Goal: Transaction & Acquisition: Purchase product/service

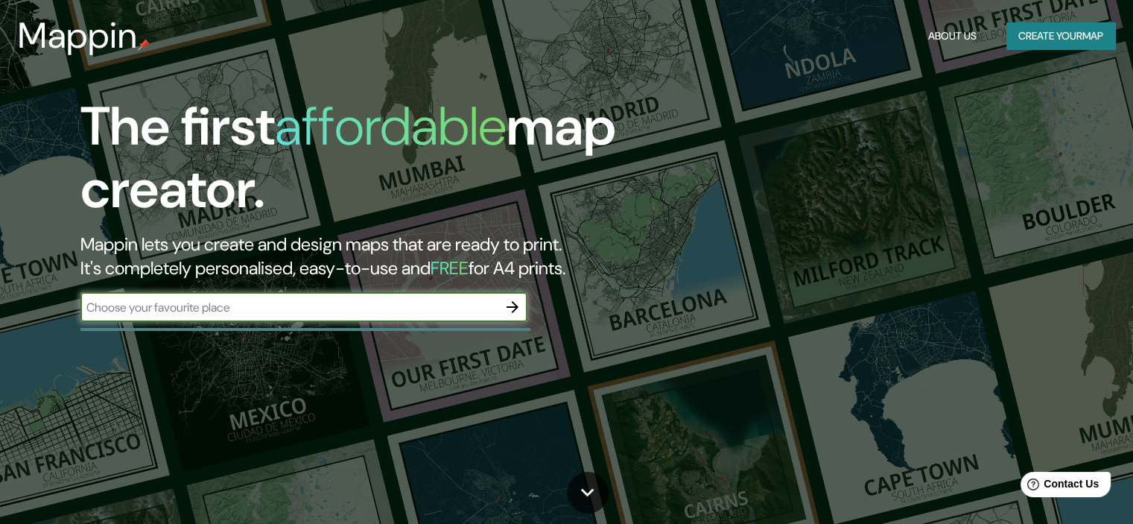
click at [299, 303] on input "text" at bounding box center [288, 307] width 417 height 17
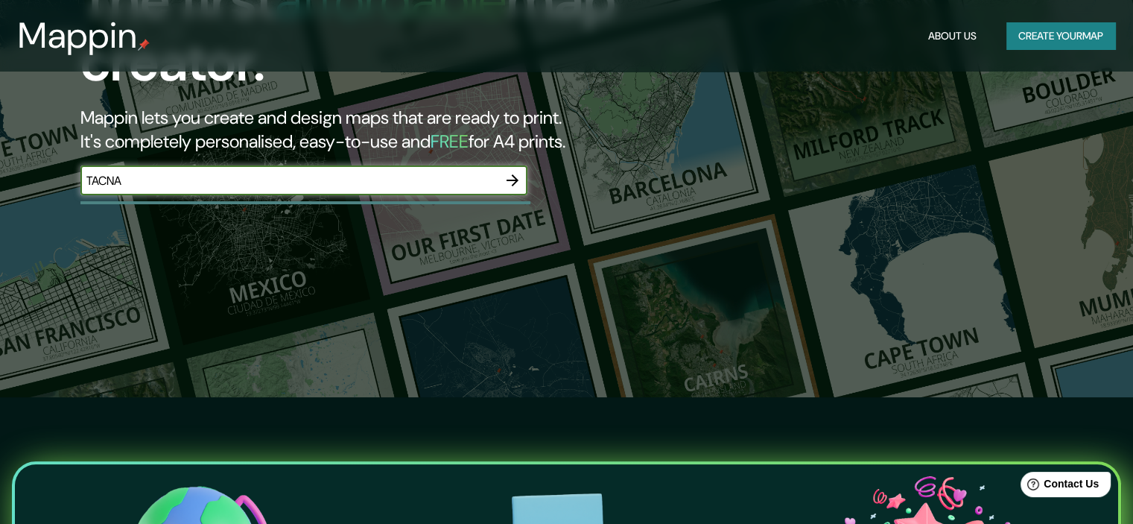
scroll to position [74, 0]
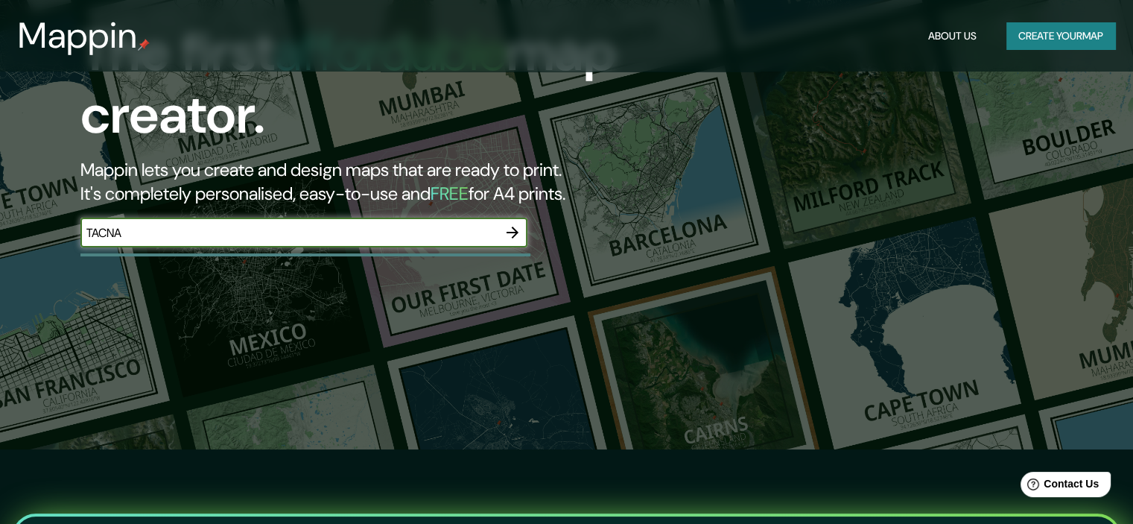
click at [381, 231] on input "TACNA" at bounding box center [288, 232] width 417 height 17
type input "TACNA"
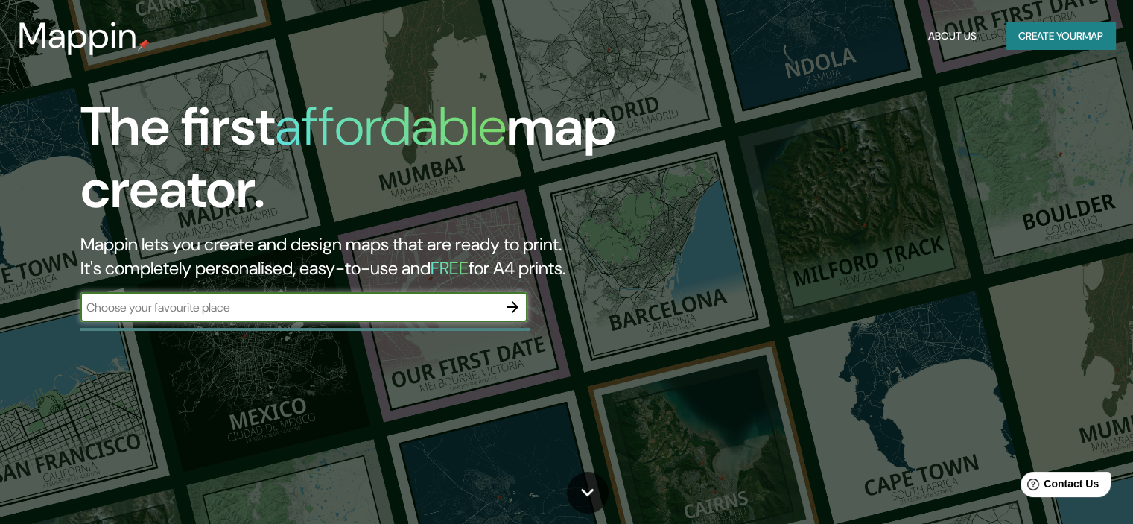
click at [376, 312] on input "text" at bounding box center [288, 307] width 417 height 17
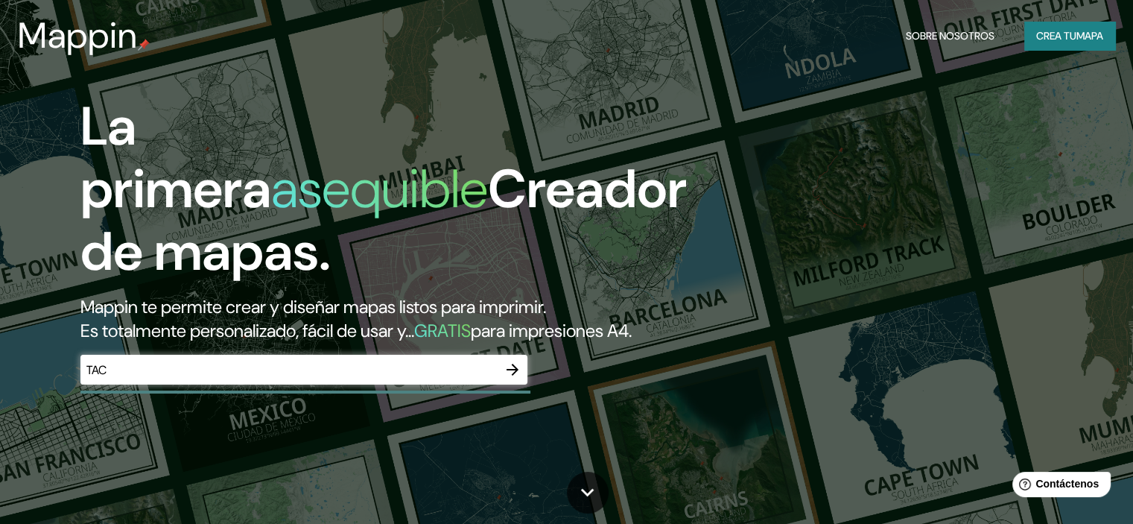
click at [416, 378] on input "TAC" at bounding box center [288, 369] width 417 height 17
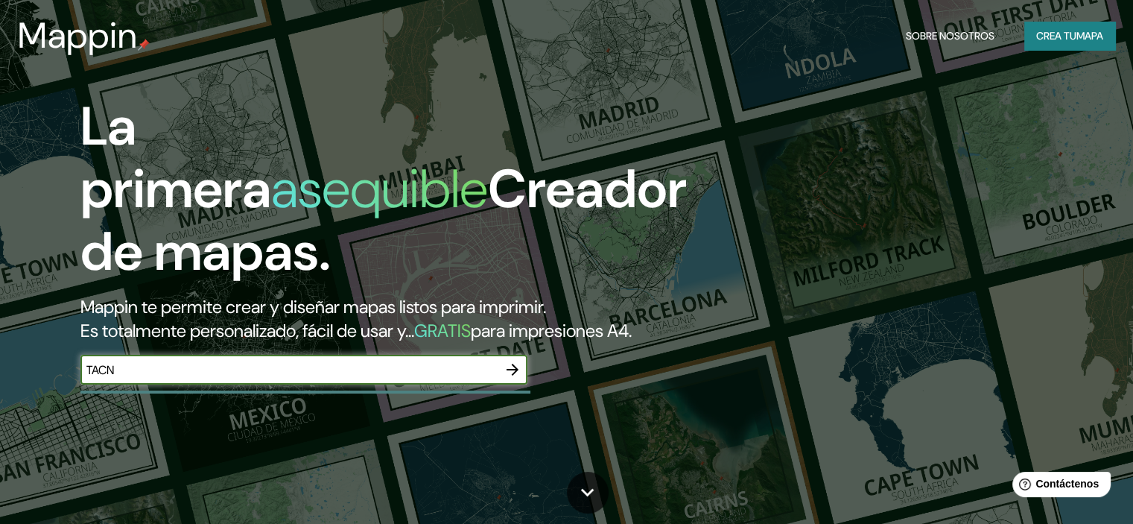
type input "TACNA"
click at [516, 378] on icon "button" at bounding box center [513, 370] width 18 height 18
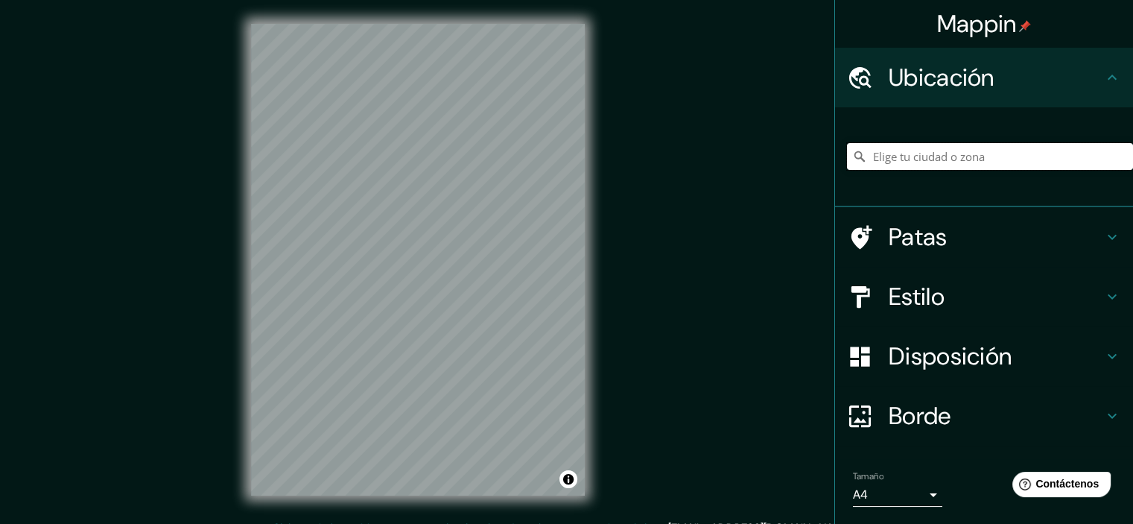
click at [894, 156] on input "Elige tu ciudad o zona" at bounding box center [990, 156] width 286 height 27
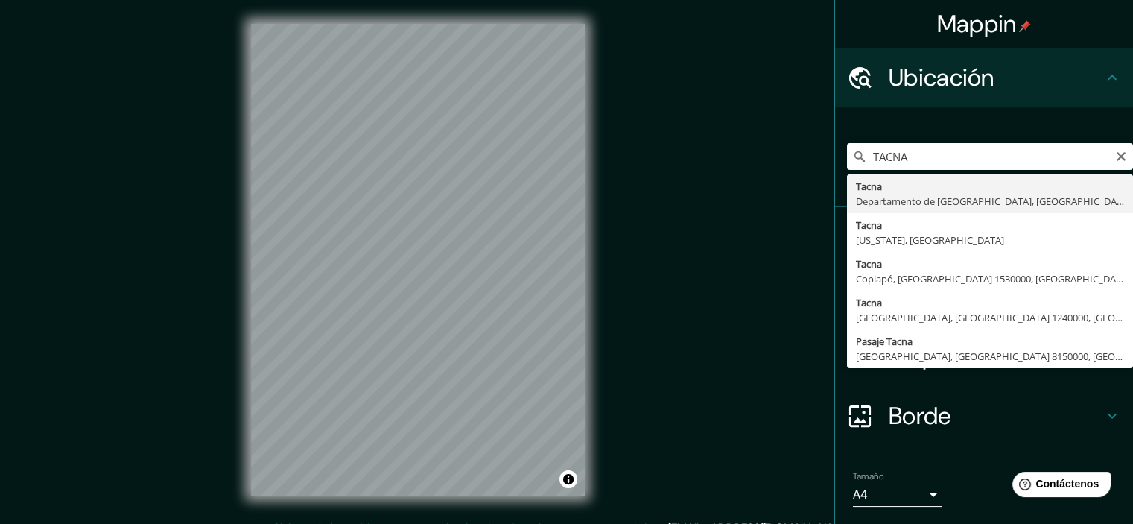
type input "[GEOGRAPHIC_DATA], [GEOGRAPHIC_DATA], [GEOGRAPHIC_DATA]"
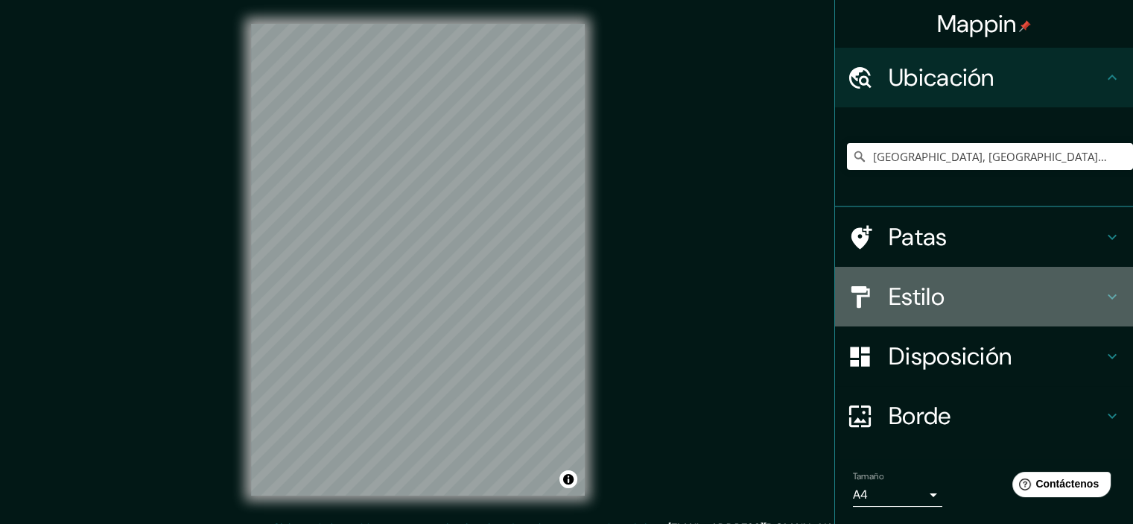
click at [953, 296] on h4 "Estilo" at bounding box center [996, 297] width 215 height 30
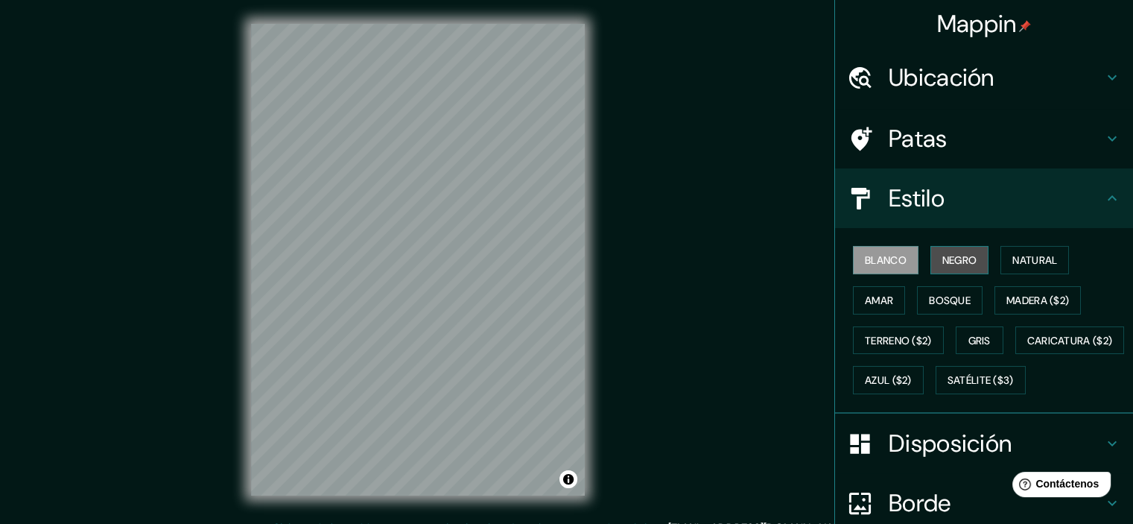
click at [942, 256] on font "Negro" at bounding box center [959, 259] width 35 height 13
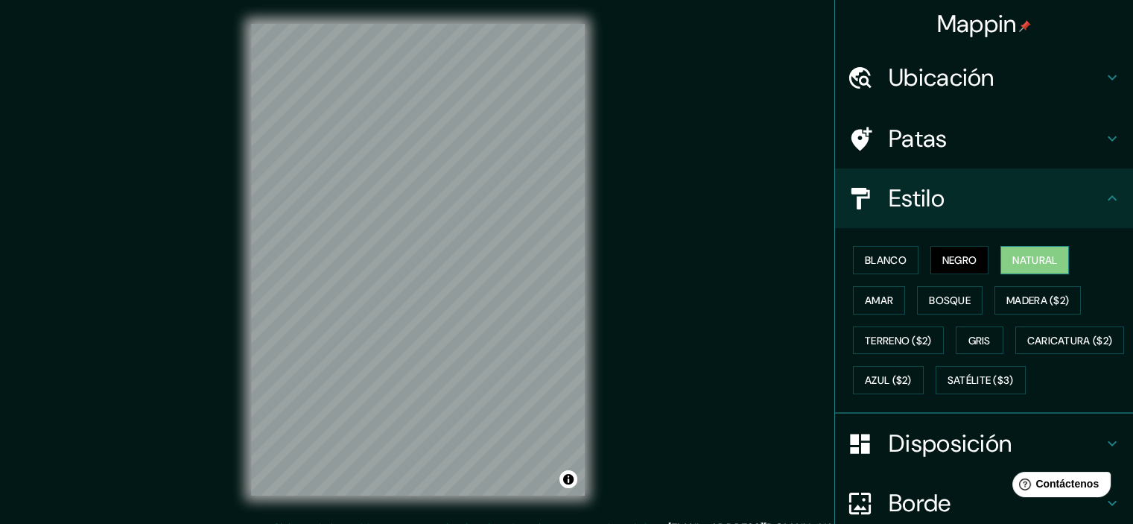
click at [1024, 265] on font "Natural" at bounding box center [1034, 259] width 45 height 13
click at [951, 302] on font "Bosque" at bounding box center [950, 299] width 42 height 13
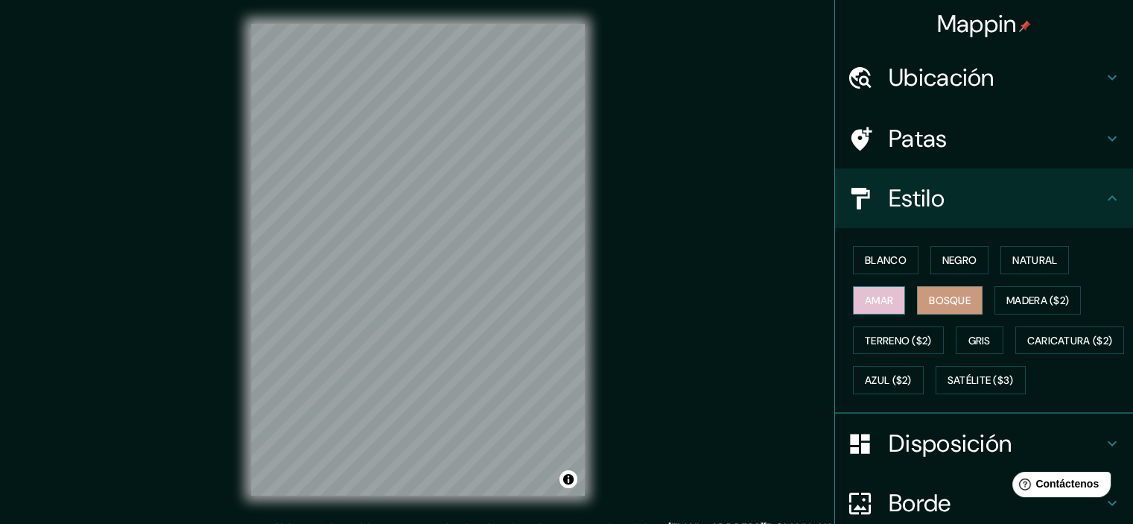
click at [875, 295] on font "Amar" at bounding box center [879, 299] width 28 height 13
click at [880, 338] on font "Terreno ($2)" at bounding box center [898, 340] width 67 height 13
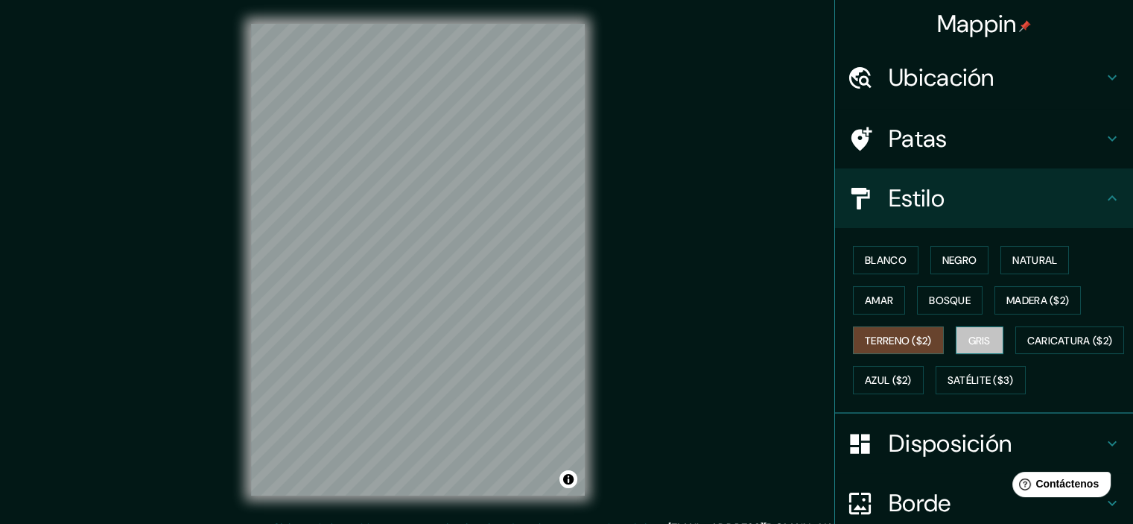
click at [982, 337] on font "Gris" at bounding box center [979, 340] width 22 height 13
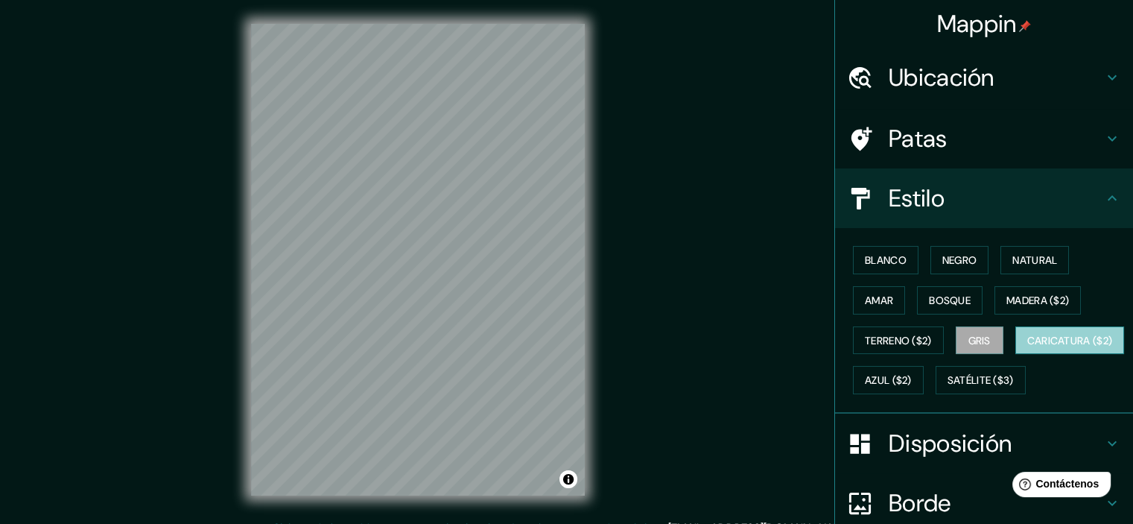
click at [1027, 347] on font "Caricatura ($2)" at bounding box center [1070, 340] width 86 height 13
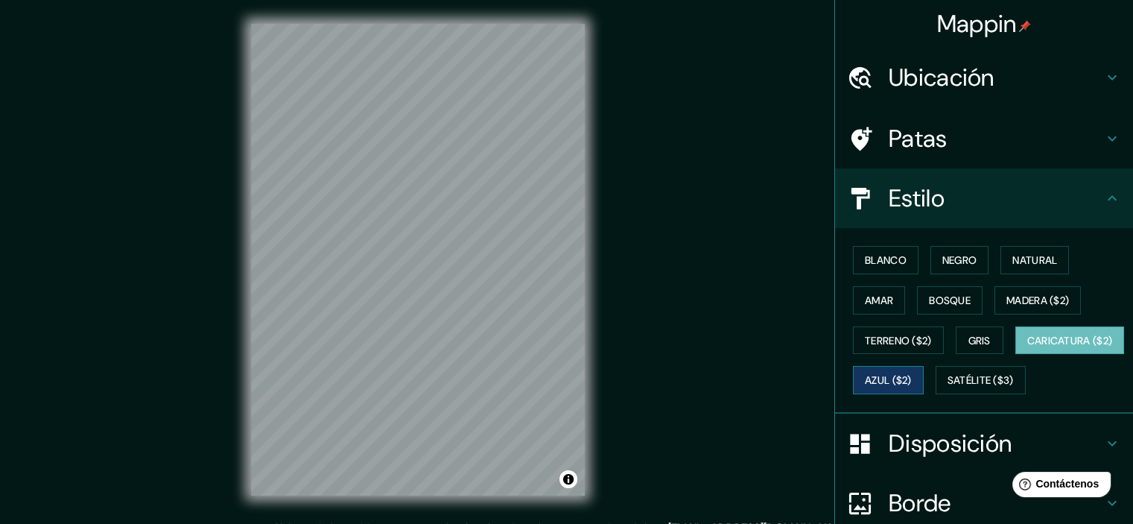
click at [912, 378] on font "Azul ($2)" at bounding box center [888, 380] width 47 height 13
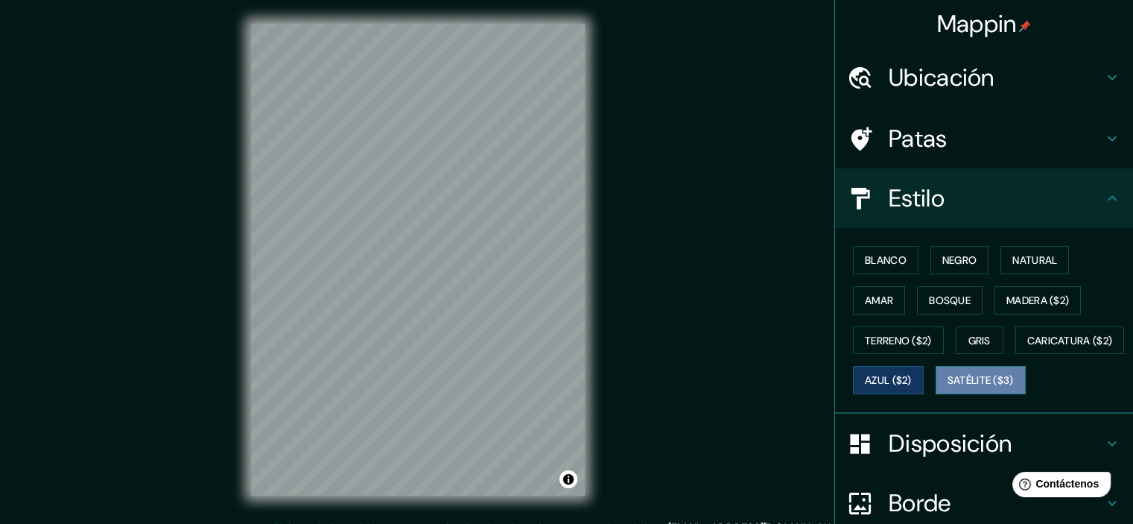
click at [948, 387] on font "Satélite ($3)" at bounding box center [981, 380] width 66 height 13
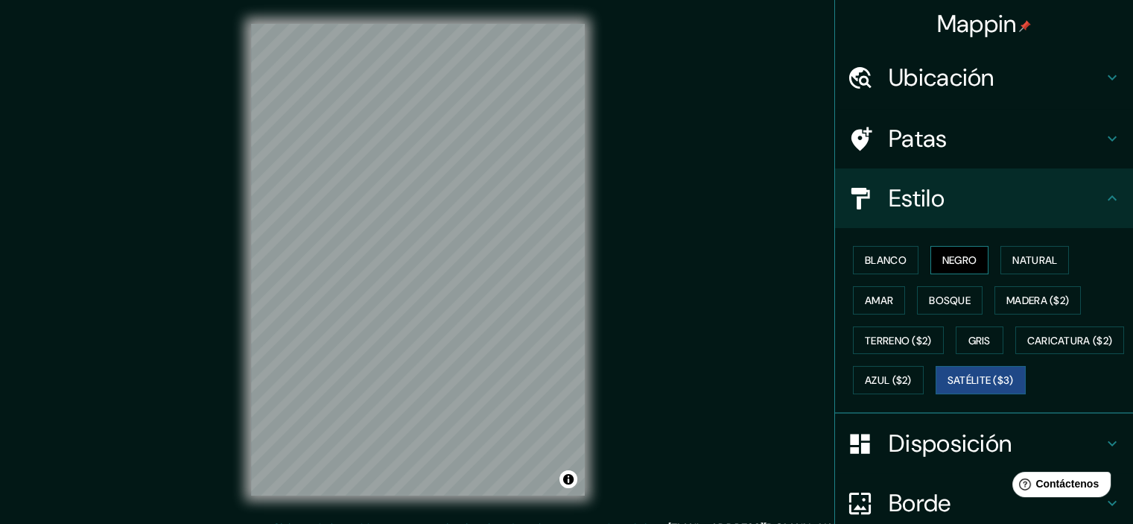
click at [954, 250] on font "Negro" at bounding box center [959, 259] width 35 height 19
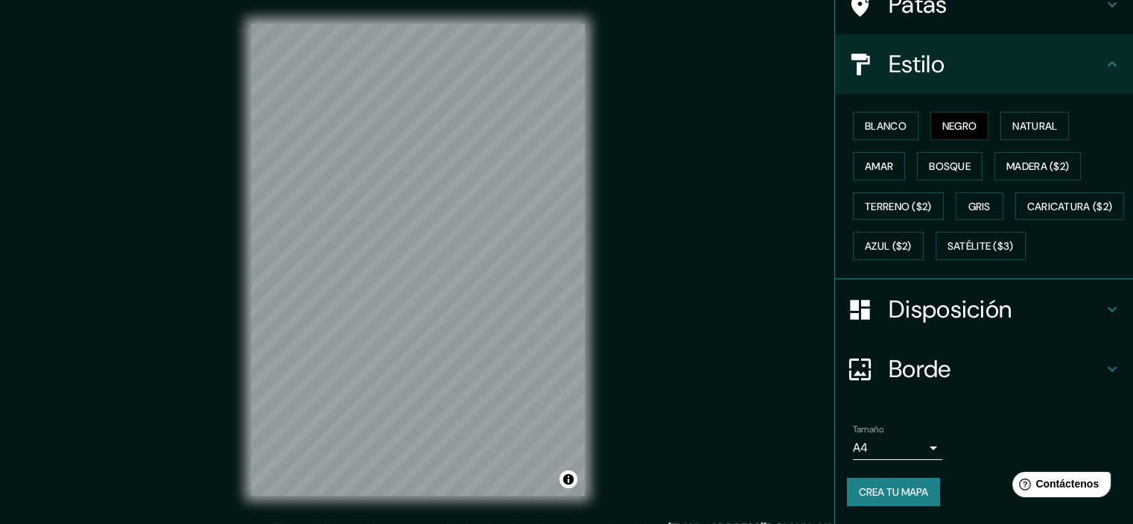
scroll to position [170, 0]
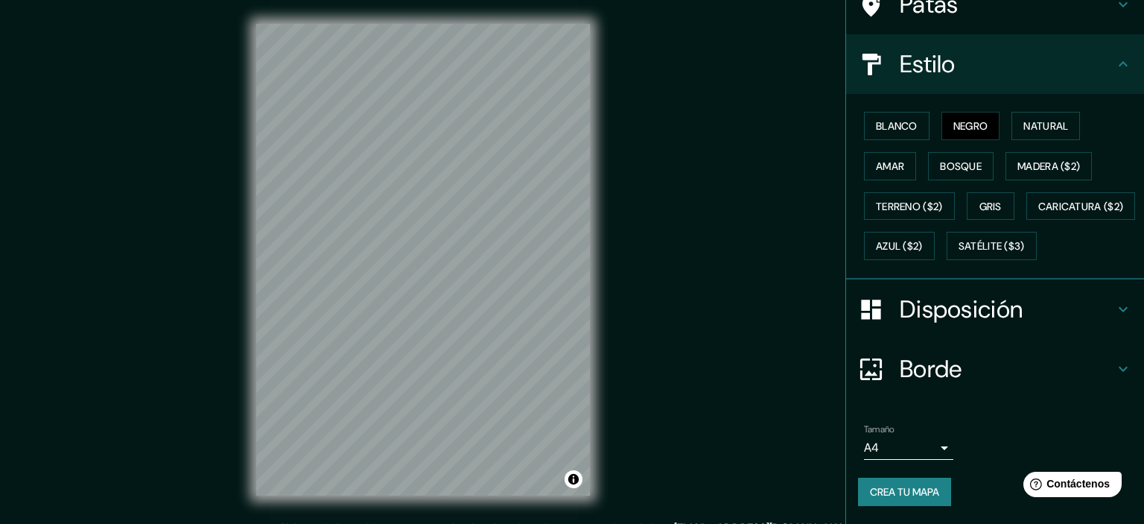
click at [920, 446] on body "Mappin Ubicación Tacna, Departamento de Tacna, Perú Patas Estilo Blanco Negro N…" at bounding box center [572, 262] width 1144 height 524
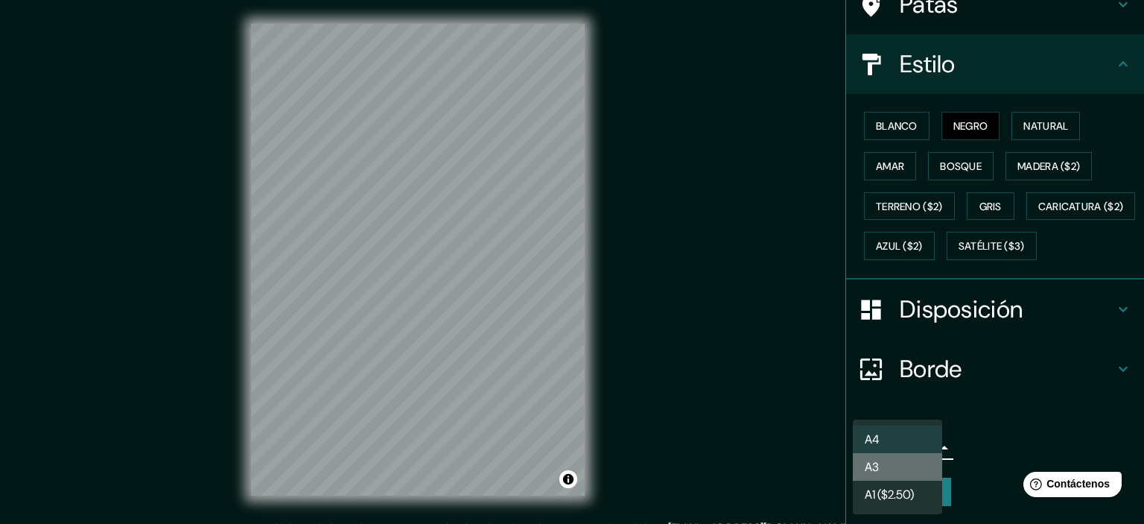
click at [910, 473] on li "A3" at bounding box center [897, 467] width 89 height 28
type input "a4"
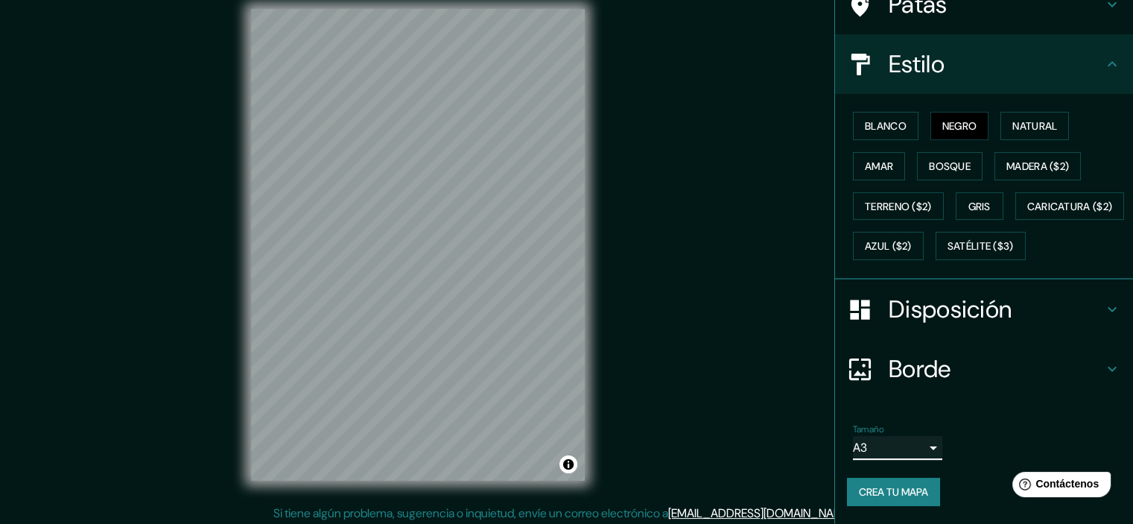
scroll to position [19, 0]
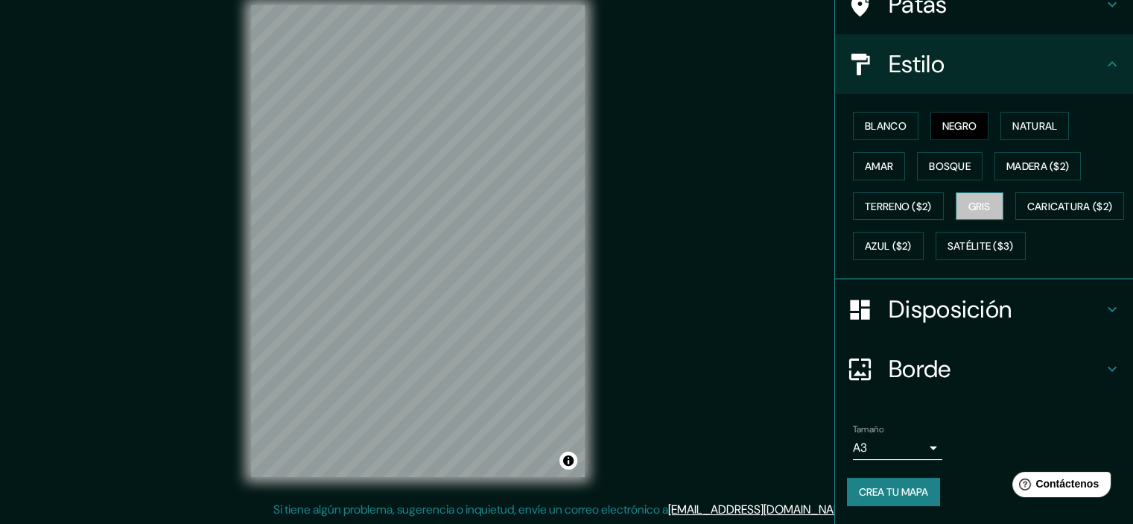
click at [970, 200] on font "Gris" at bounding box center [979, 206] width 22 height 13
click at [1103, 314] on icon at bounding box center [1112, 309] width 18 height 18
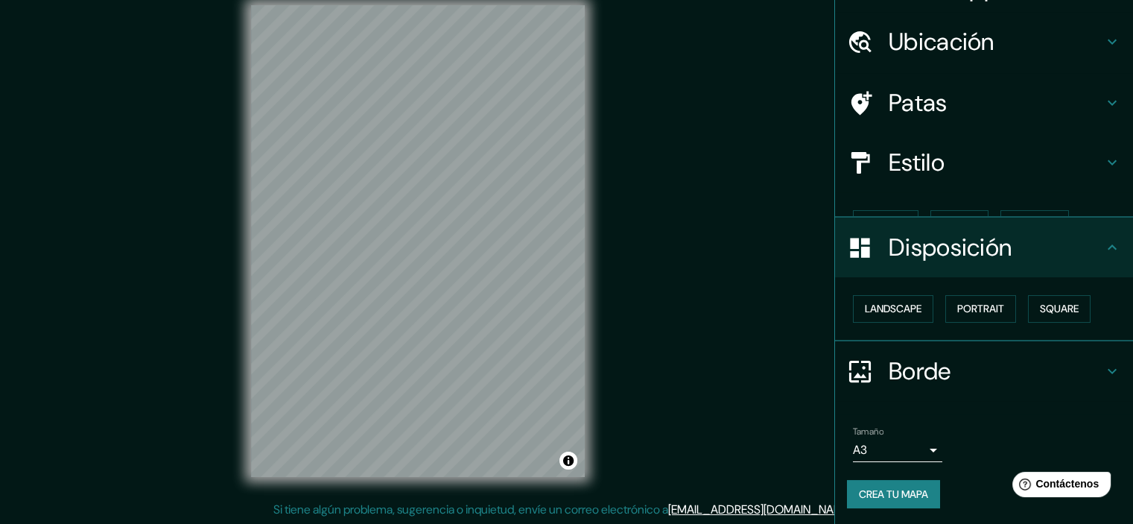
scroll to position [12, 0]
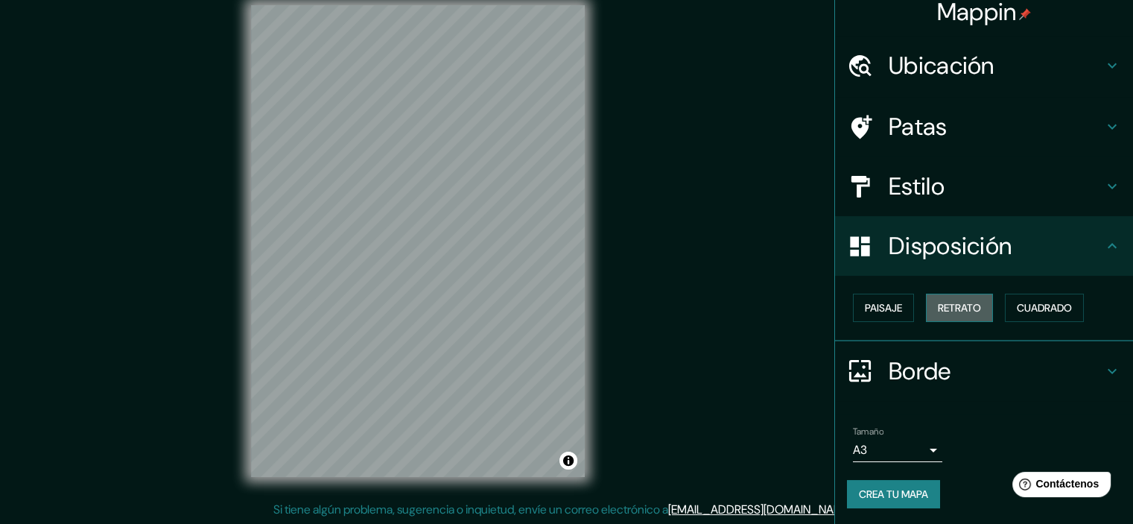
click at [943, 308] on font "Retrato" at bounding box center [959, 307] width 43 height 13
click at [866, 310] on font "Paisaje" at bounding box center [883, 307] width 37 height 13
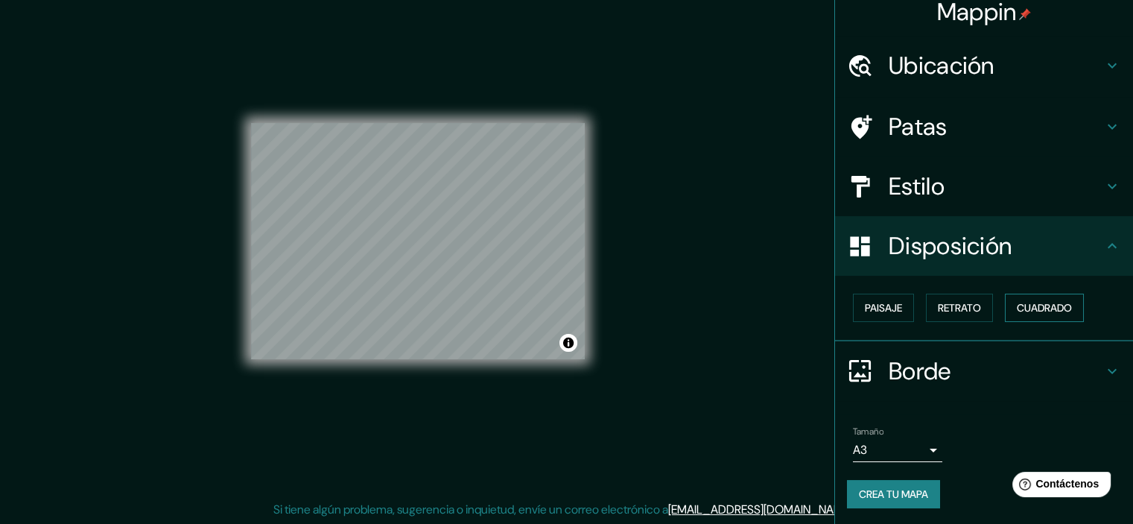
click at [1044, 312] on font "Cuadrado" at bounding box center [1044, 307] width 55 height 13
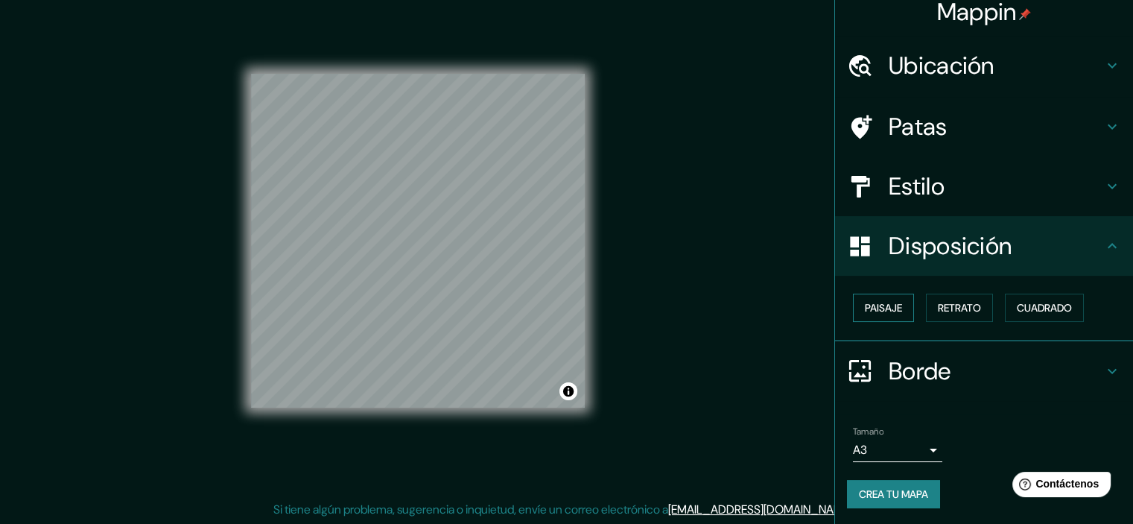
click at [865, 309] on font "Paisaje" at bounding box center [883, 307] width 37 height 13
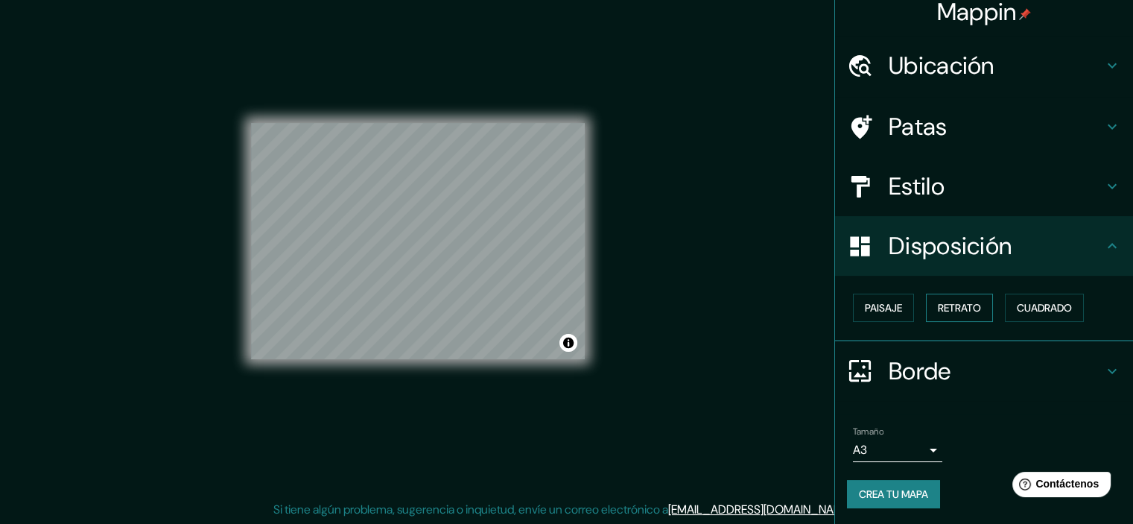
click at [946, 309] on font "Retrato" at bounding box center [959, 307] width 43 height 13
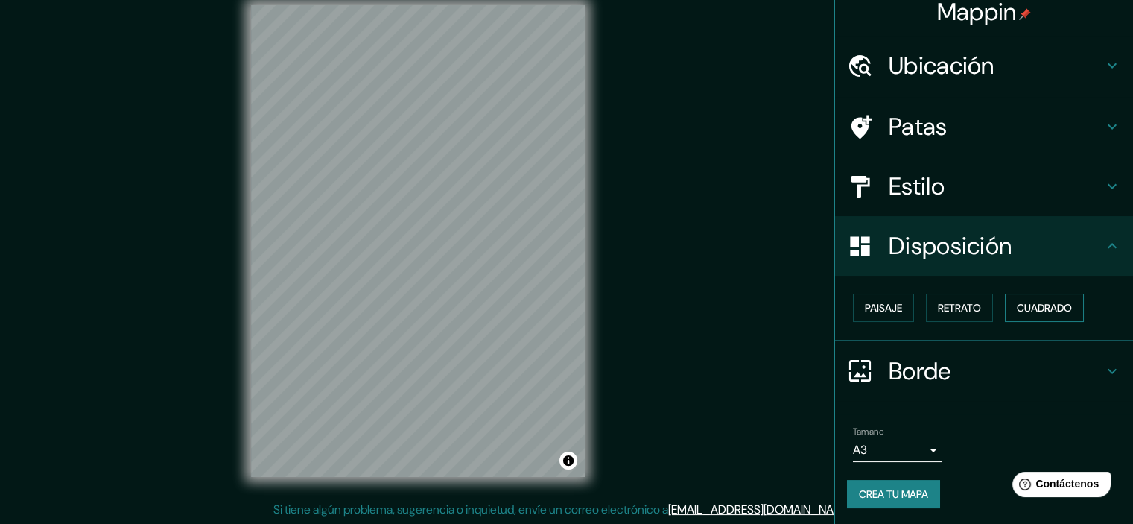
click at [1035, 309] on font "Cuadrado" at bounding box center [1044, 307] width 55 height 13
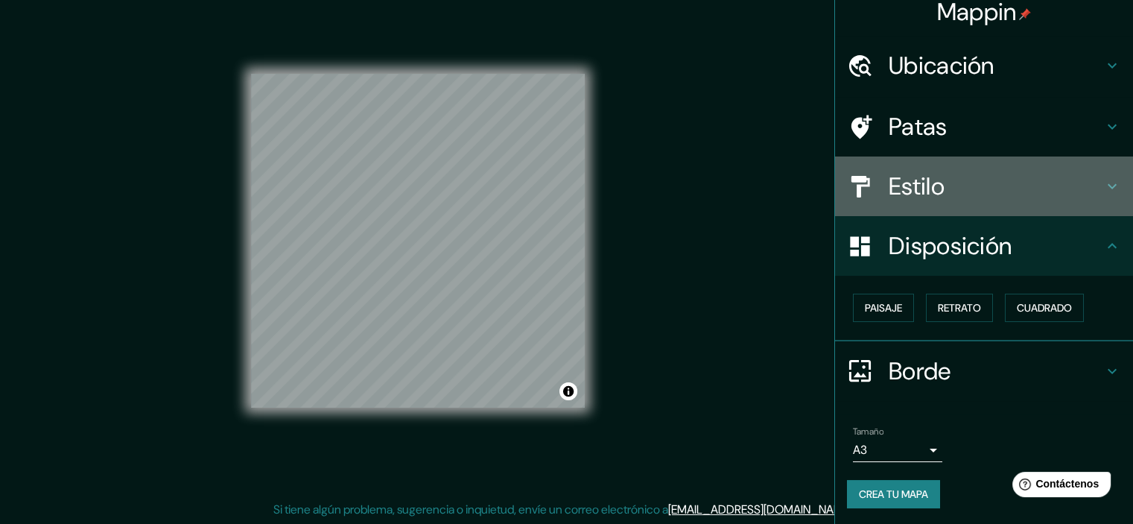
click at [1012, 185] on h4 "Estilo" at bounding box center [996, 186] width 215 height 30
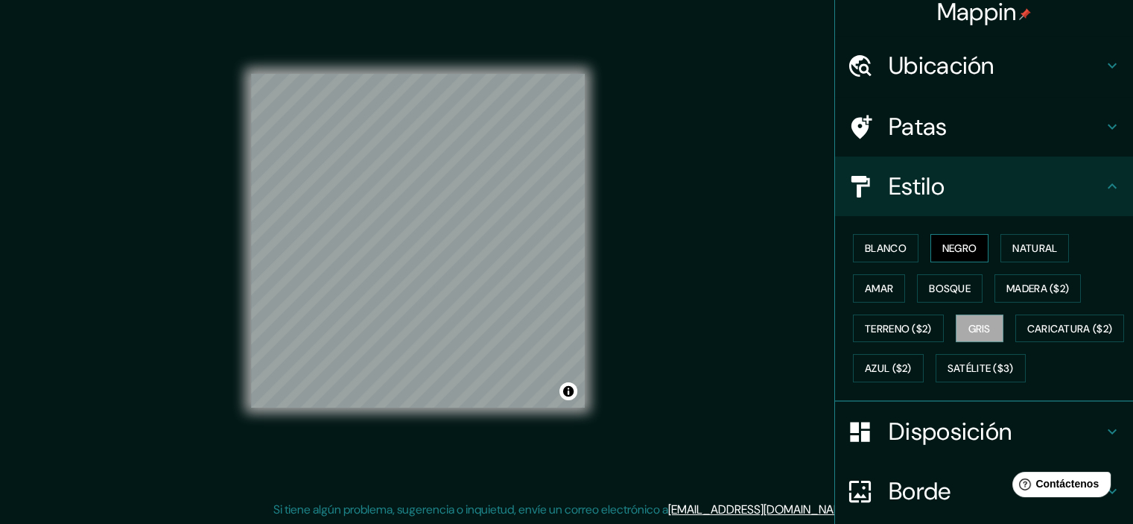
click at [953, 244] on font "Negro" at bounding box center [959, 247] width 35 height 13
click at [894, 250] on font "Blanco" at bounding box center [886, 247] width 42 height 13
click at [962, 338] on button "Gris" at bounding box center [980, 328] width 48 height 28
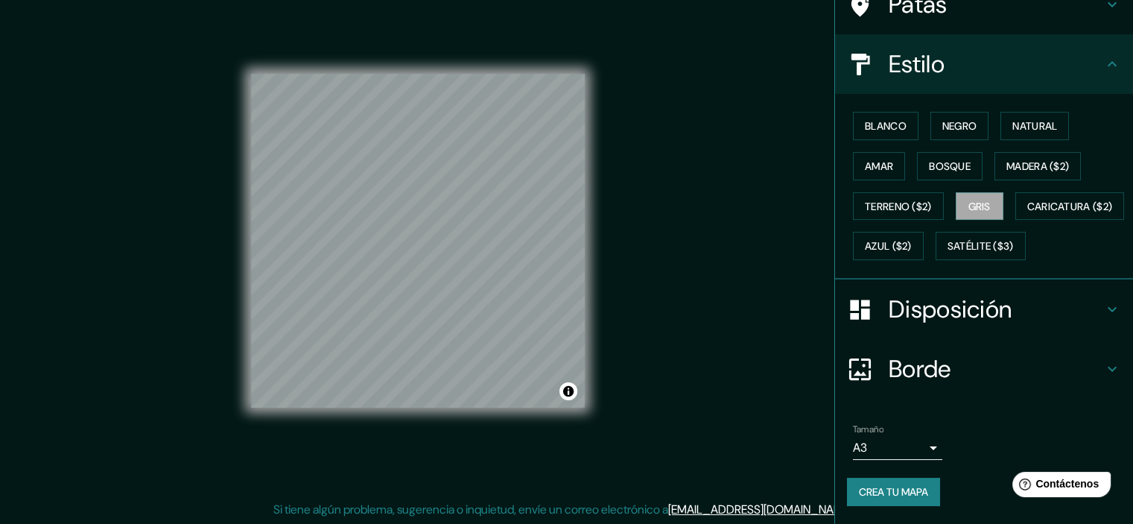
scroll to position [170, 0]
click at [884, 486] on font "Crea tu mapa" at bounding box center [893, 491] width 69 height 13
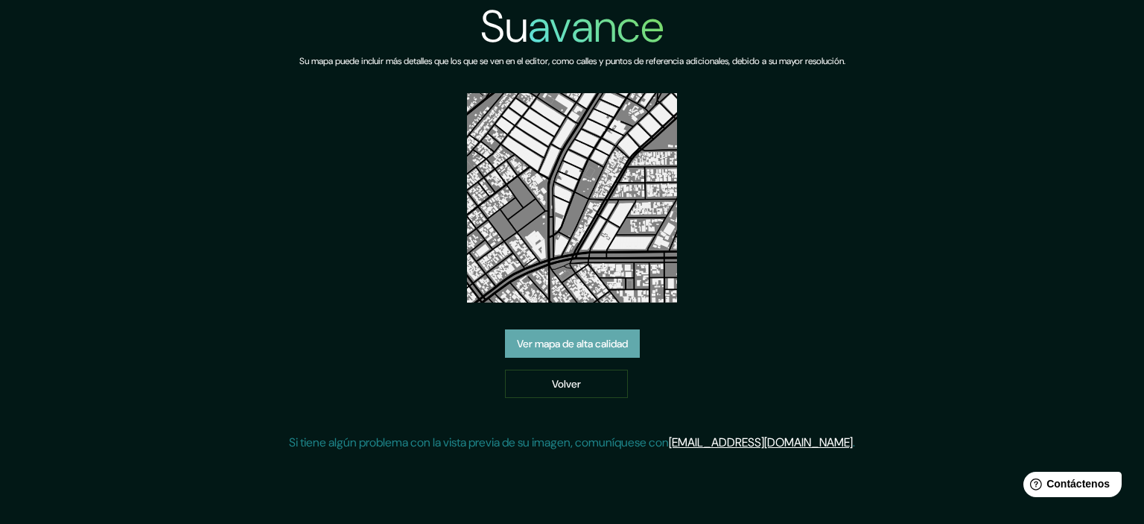
click at [620, 345] on font "Ver mapa de alta calidad" at bounding box center [572, 343] width 111 height 13
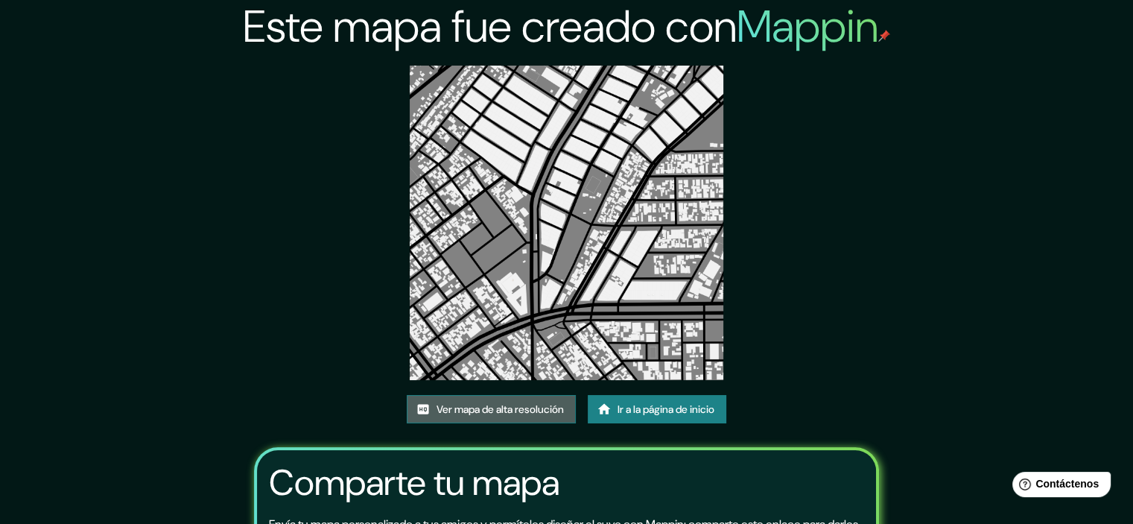
click at [519, 405] on font "Ver mapa de alta resolución" at bounding box center [500, 408] width 127 height 13
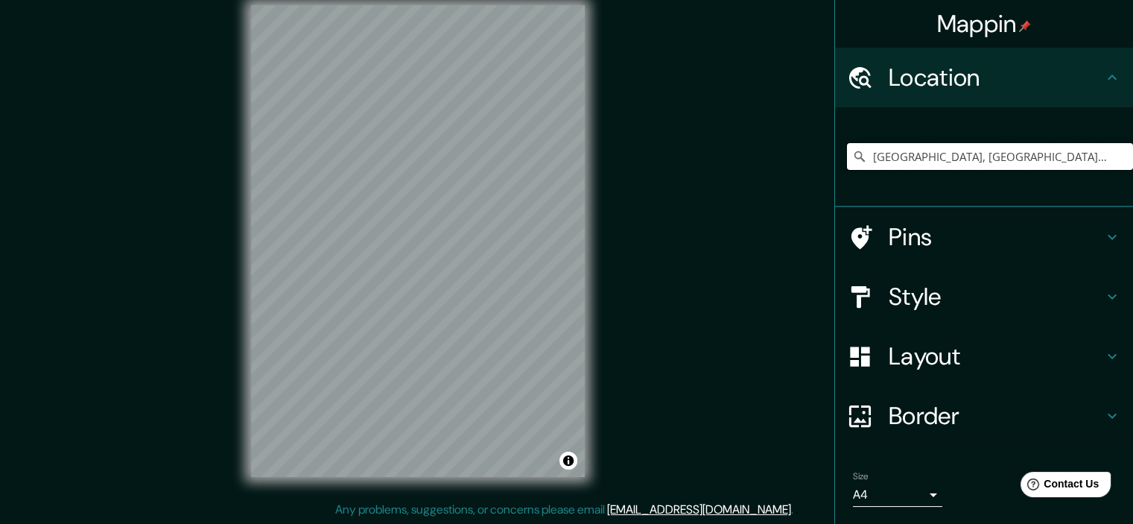
click at [959, 159] on input "[GEOGRAPHIC_DATA], [GEOGRAPHIC_DATA], [GEOGRAPHIC_DATA]" at bounding box center [990, 156] width 286 height 27
click at [1071, 157] on input "[GEOGRAPHIC_DATA], [GEOGRAPHIC_DATA], [GEOGRAPHIC_DATA]" at bounding box center [990, 156] width 286 height 27
drag, startPoint x: 1084, startPoint y: 161, endPoint x: 899, endPoint y: 153, distance: 184.9
click at [899, 153] on input "Tacna, Departamento de Tacna, Perú" at bounding box center [990, 156] width 286 height 27
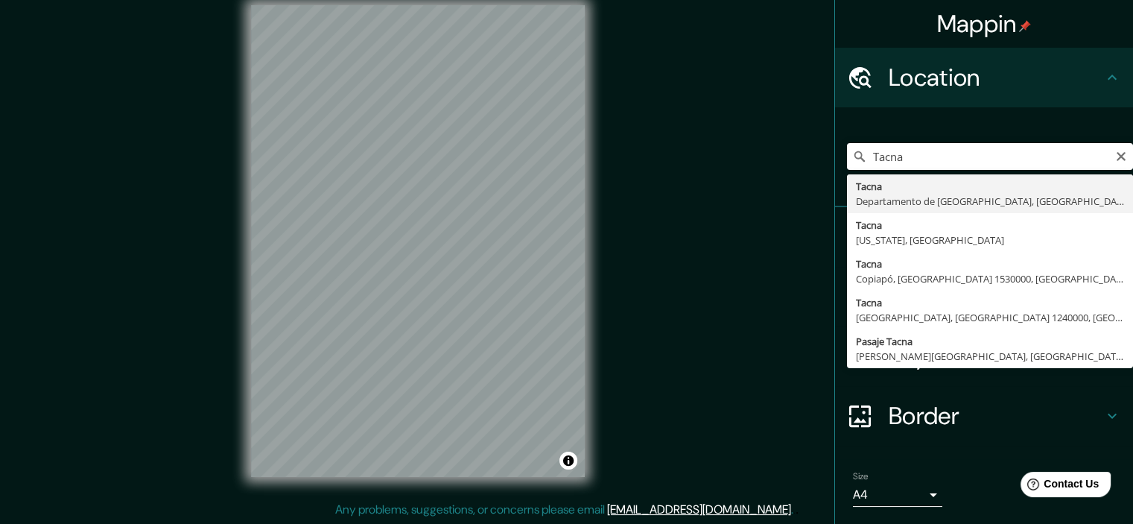
type input "Tacna, Departamento de Tacna, Perú"
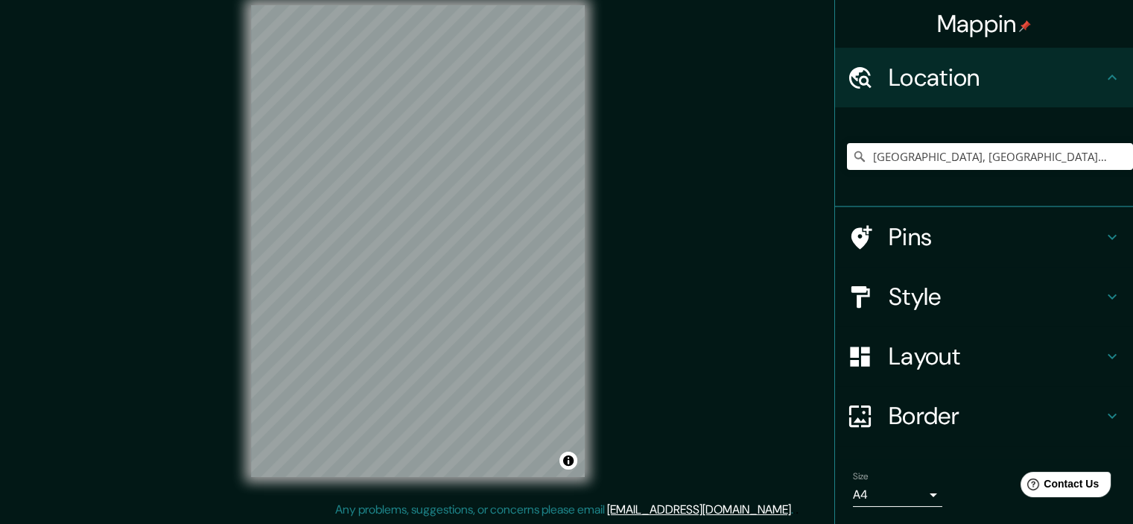
click at [1003, 285] on h4 "Style" at bounding box center [996, 297] width 215 height 30
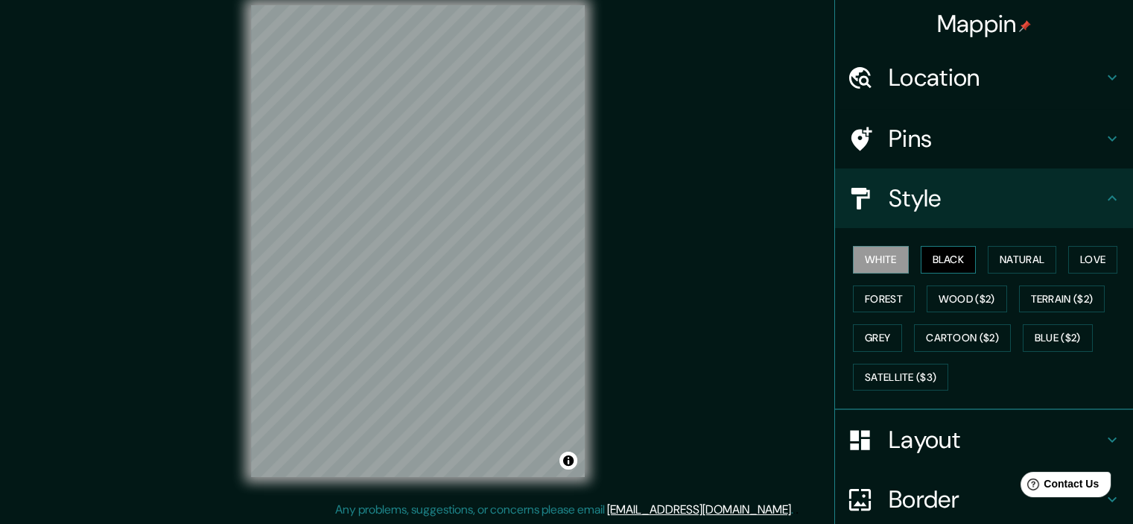
click at [936, 253] on button "Black" at bounding box center [949, 260] width 56 height 28
click at [883, 254] on button "White" at bounding box center [881, 260] width 56 height 28
click at [942, 260] on button "Black" at bounding box center [949, 260] width 56 height 28
click at [875, 326] on button "Grey" at bounding box center [877, 338] width 49 height 28
click at [942, 258] on button "Black" at bounding box center [949, 260] width 56 height 28
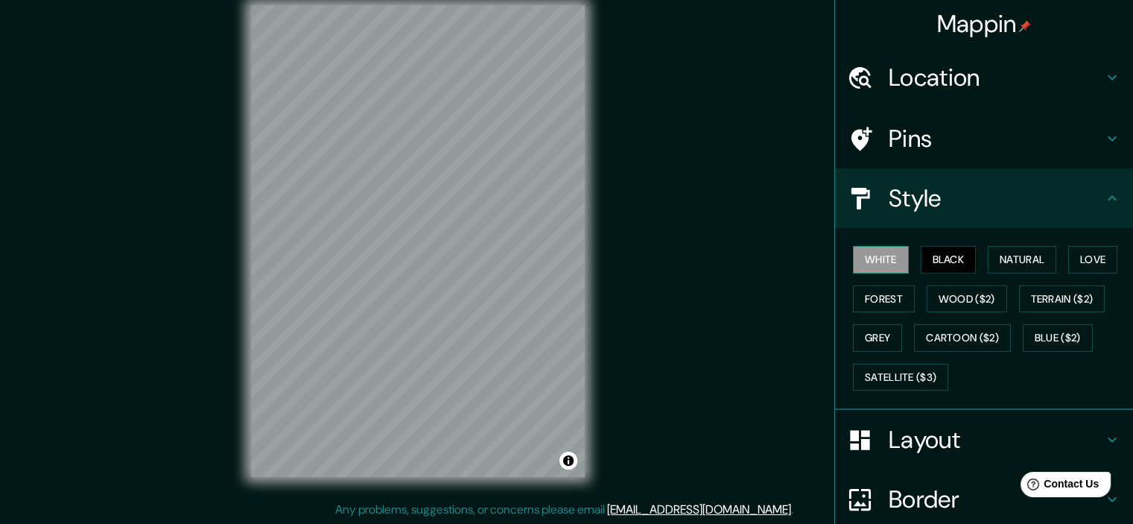
click at [883, 259] on button "White" at bounding box center [881, 260] width 56 height 28
click at [939, 254] on button "Black" at bounding box center [949, 260] width 56 height 28
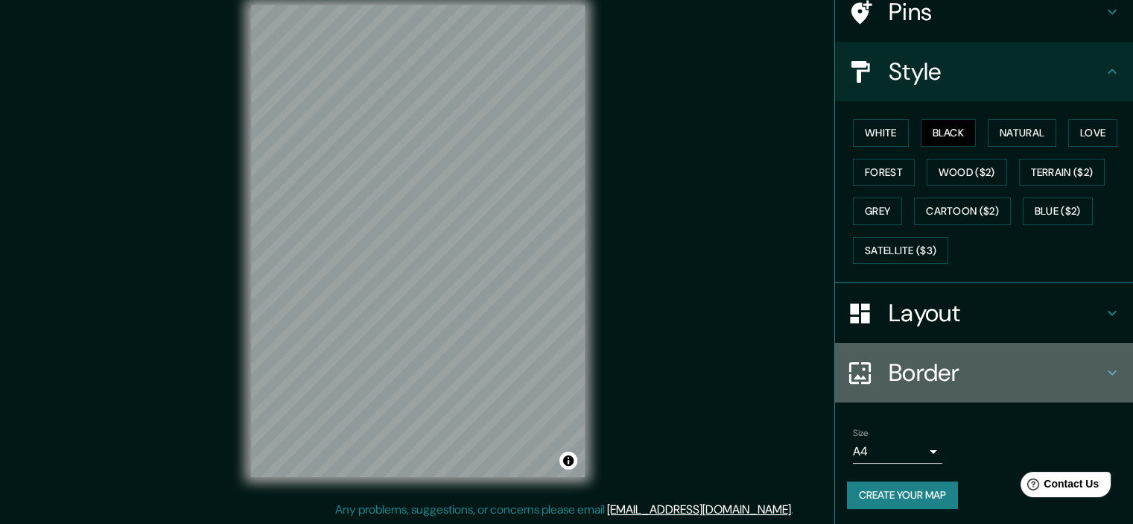
click at [951, 359] on h4 "Border" at bounding box center [996, 373] width 215 height 30
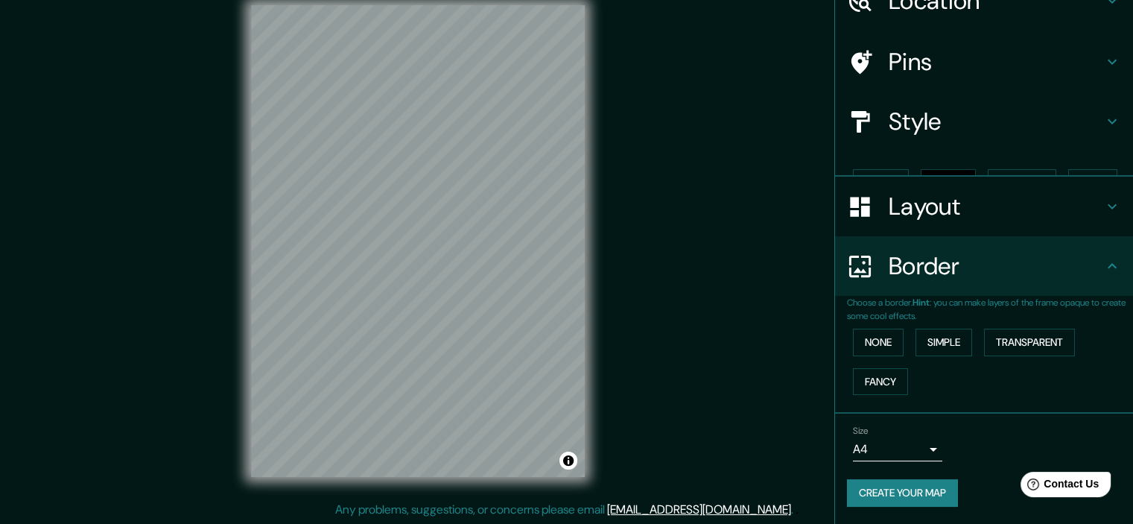
scroll to position [51, 0]
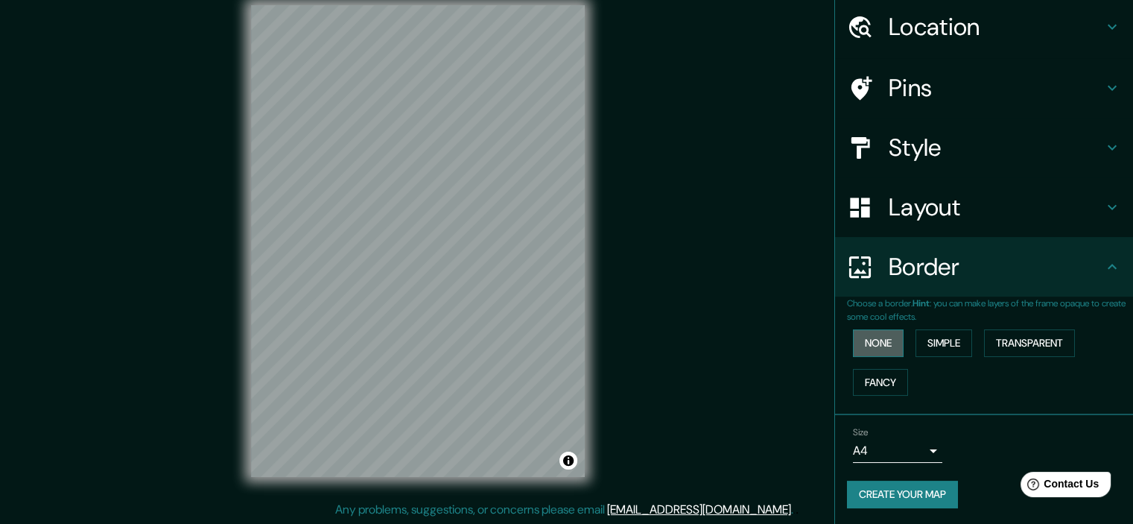
click at [878, 345] on button "None" at bounding box center [878, 343] width 51 height 28
click at [915, 341] on button "Simple" at bounding box center [943, 343] width 57 height 28
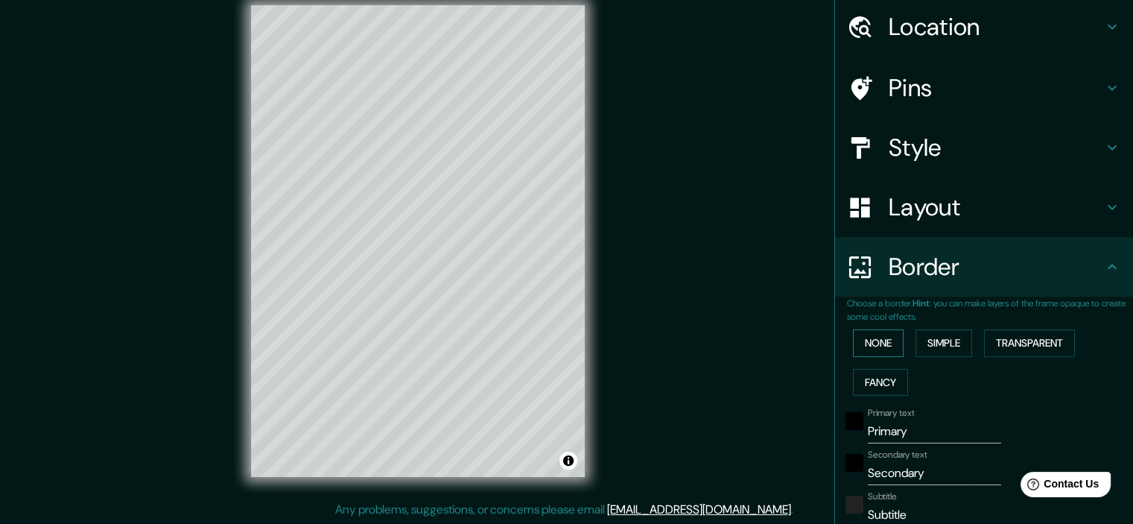
click at [870, 338] on button "None" at bounding box center [878, 343] width 51 height 28
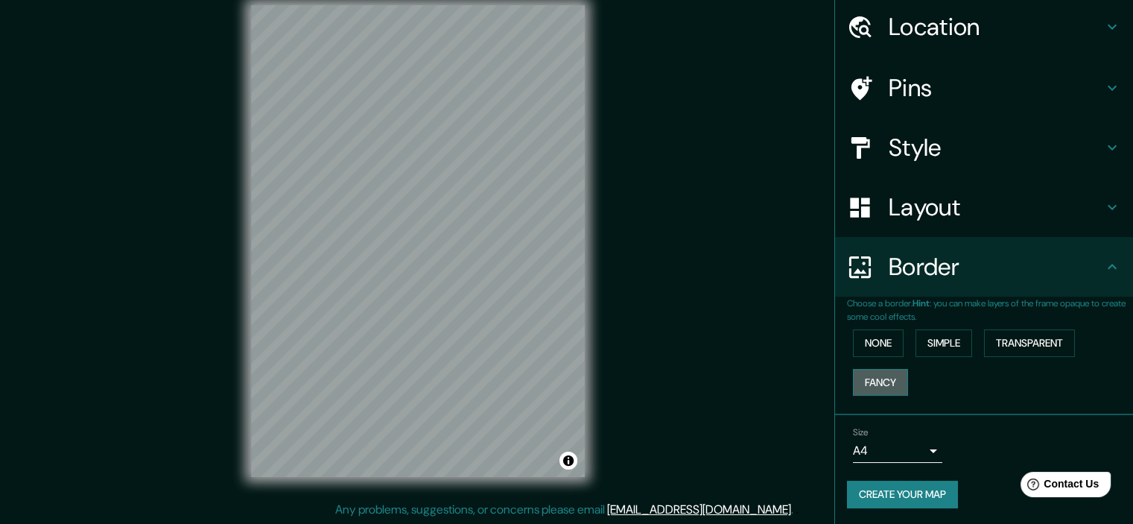
click at [870, 371] on button "Fancy" at bounding box center [880, 383] width 55 height 28
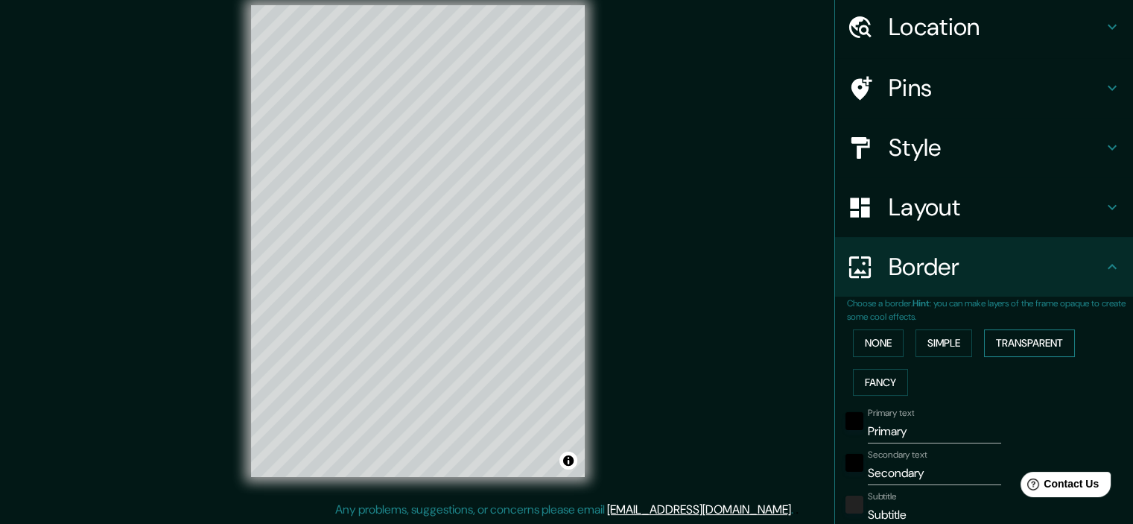
click at [1020, 345] on button "Transparent" at bounding box center [1029, 343] width 91 height 28
click at [930, 339] on button "Simple" at bounding box center [943, 343] width 57 height 28
click at [863, 342] on button "None" at bounding box center [878, 343] width 51 height 28
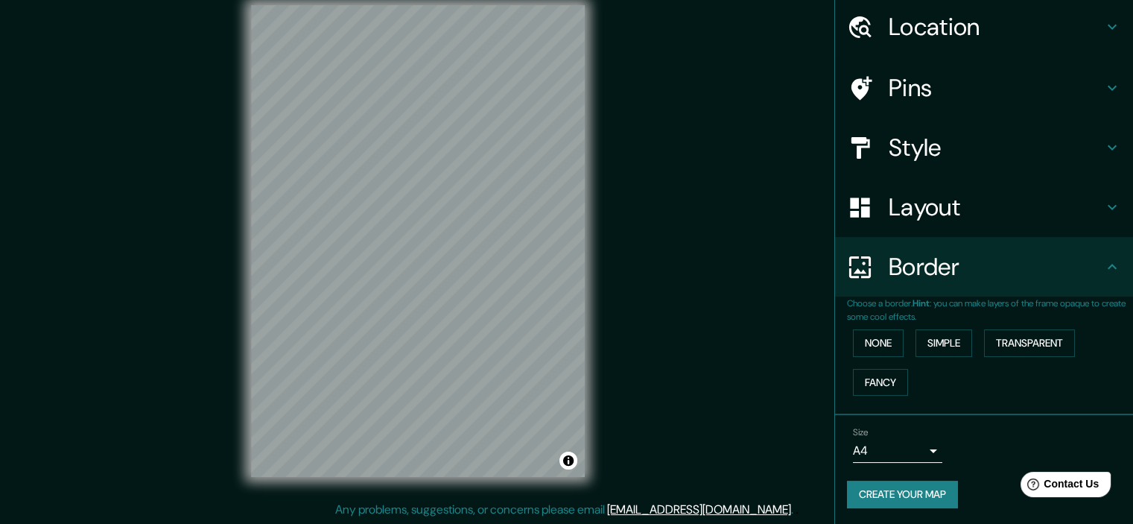
click at [980, 208] on h4 "Layout" at bounding box center [996, 207] width 215 height 30
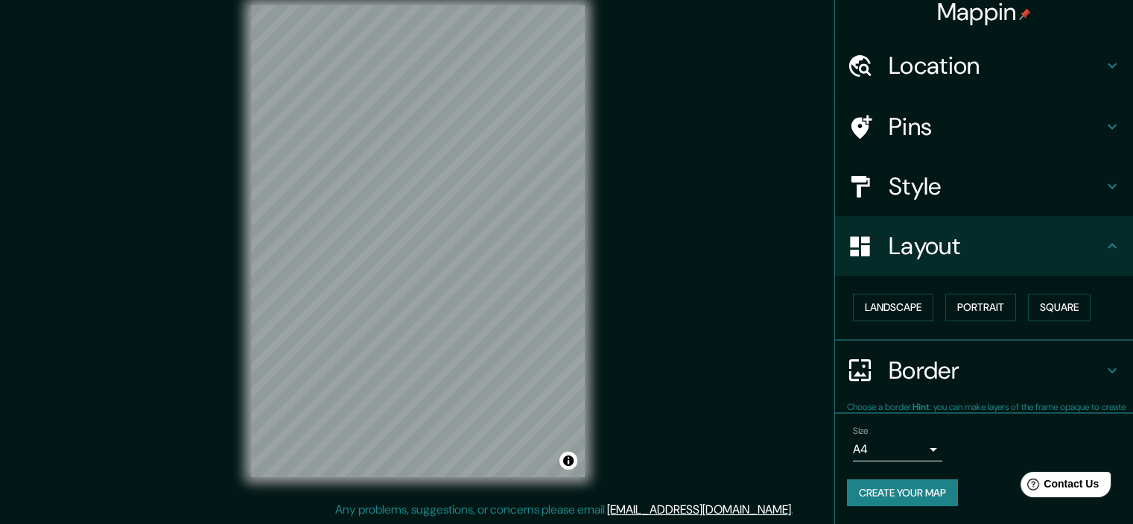
scroll to position [10, 0]
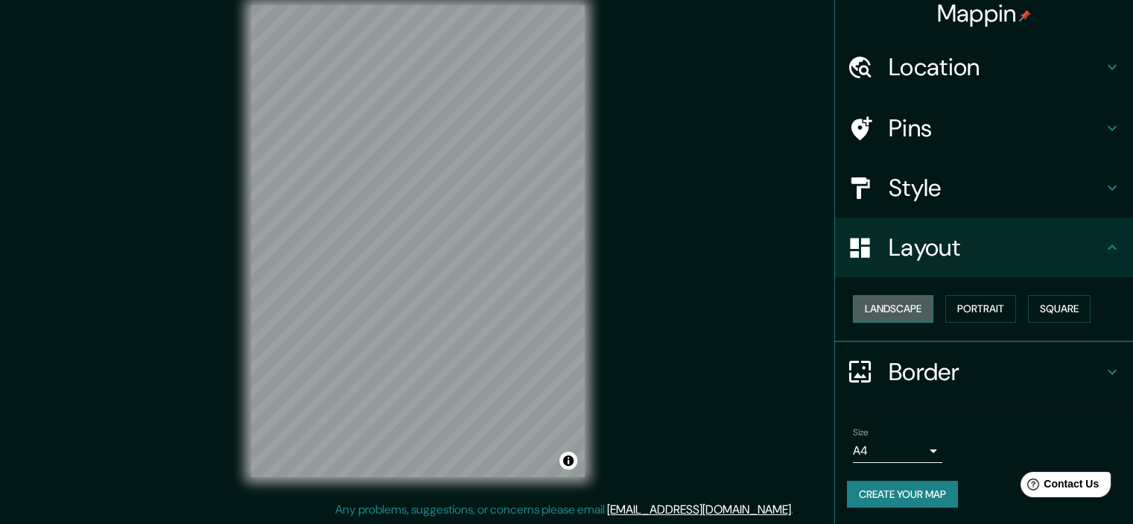
click at [873, 311] on button "Landscape" at bounding box center [893, 309] width 80 height 28
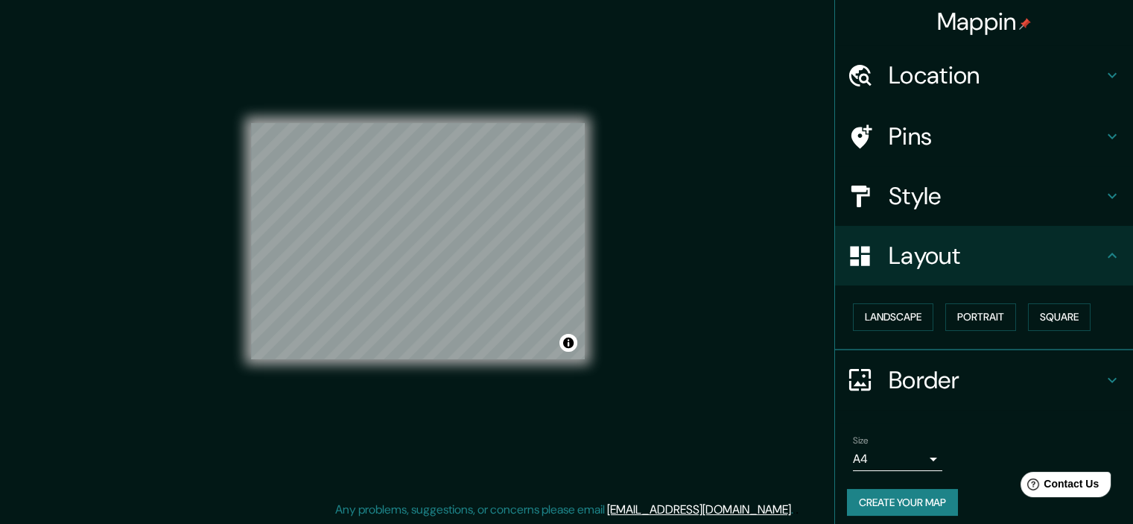
scroll to position [0, 0]
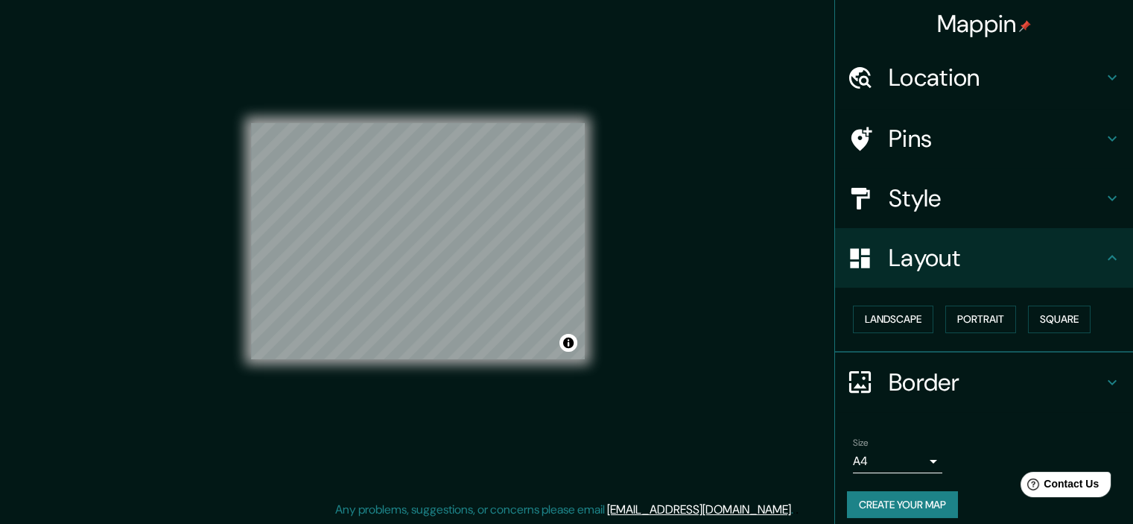
click at [977, 205] on h4 "Style" at bounding box center [996, 198] width 215 height 30
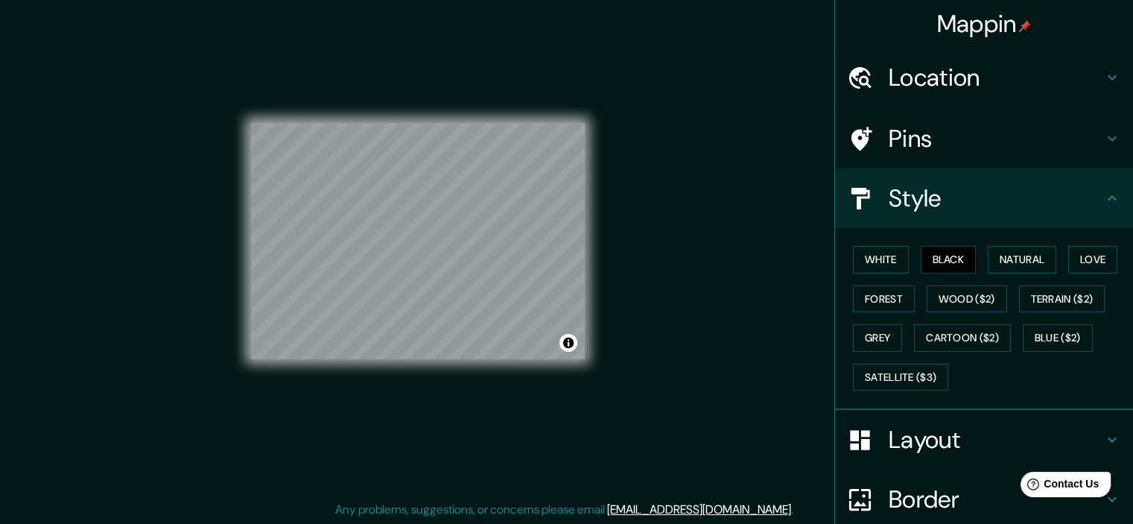
drag, startPoint x: 588, startPoint y: 362, endPoint x: 653, endPoint y: 411, distance: 80.8
click at [653, 411] on div "Mappin Location [GEOGRAPHIC_DATA], [GEOGRAPHIC_DATA], [GEOGRAPHIC_DATA] Pins St…" at bounding box center [566, 252] width 1133 height 543
click at [571, 347] on button "Toggle attribution" at bounding box center [568, 343] width 18 height 18
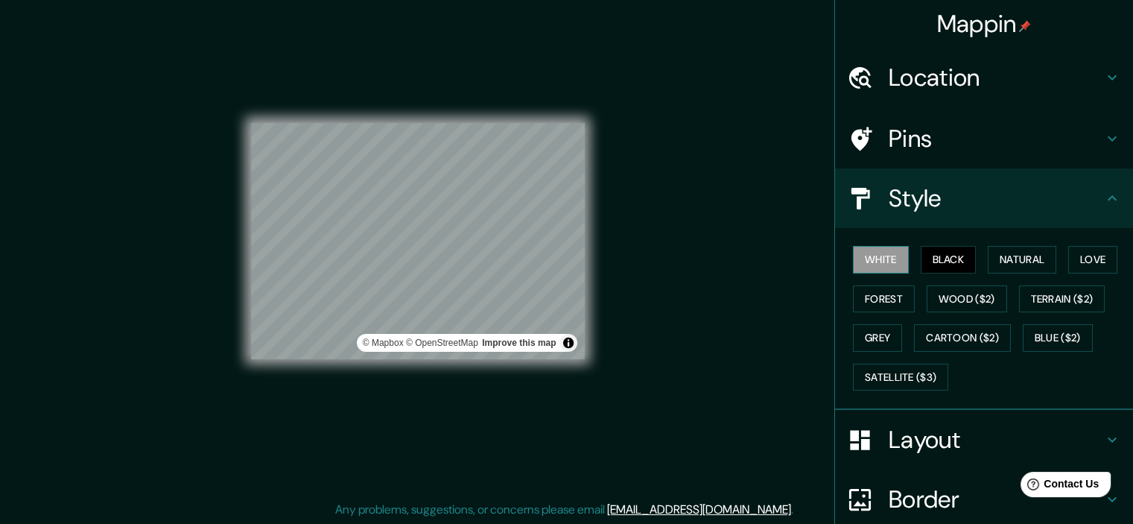
click at [881, 260] on button "White" at bounding box center [881, 260] width 56 height 28
click at [876, 339] on button "Grey" at bounding box center [877, 338] width 49 height 28
click at [935, 132] on h4 "Pins" at bounding box center [996, 139] width 215 height 30
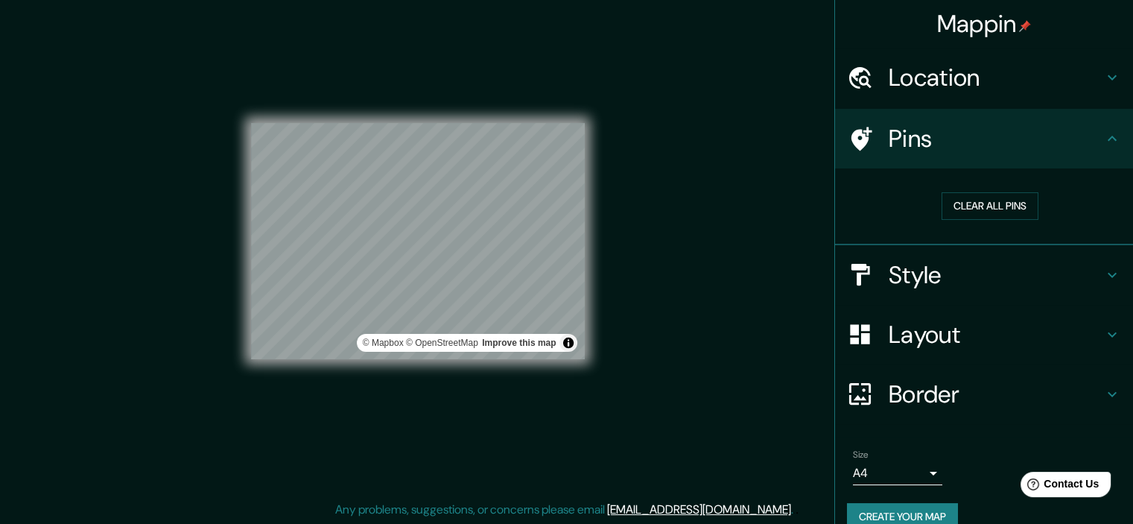
click at [935, 132] on h4 "Pins" at bounding box center [996, 139] width 215 height 30
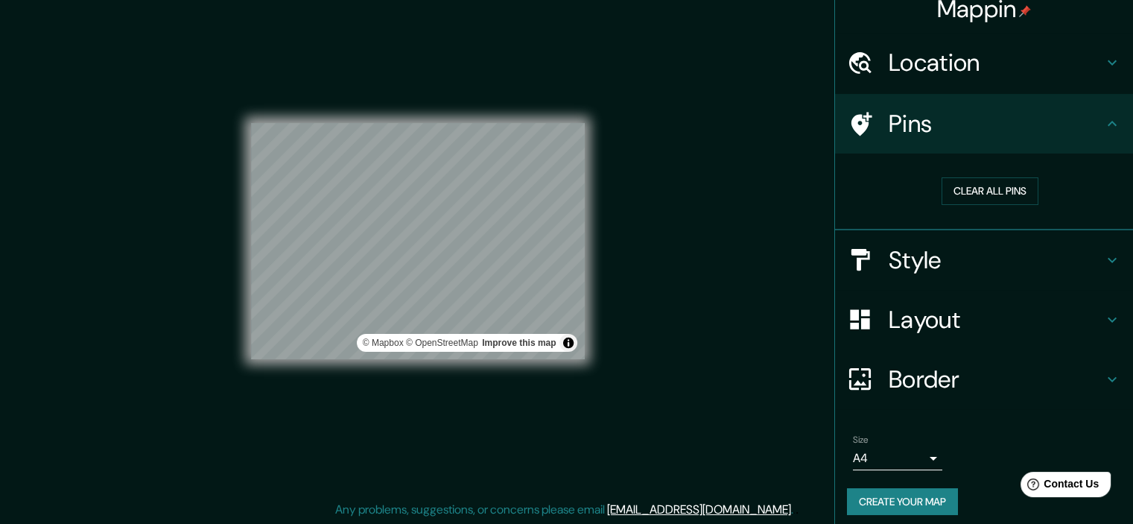
scroll to position [22, 0]
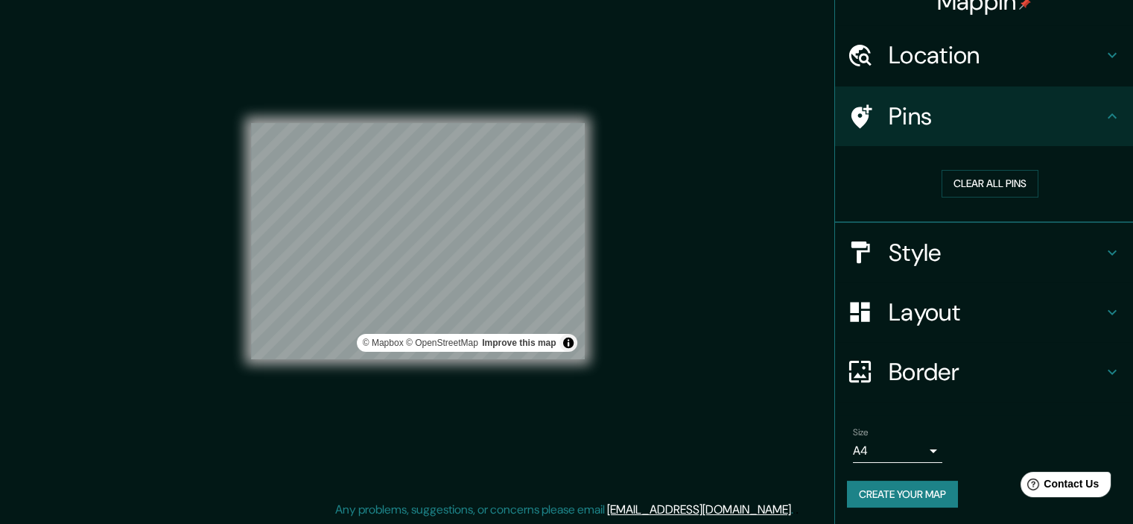
click at [924, 447] on body "Mappin Location Tacna, Departamento de Tacna, Perú Pins Clear all pins Style La…" at bounding box center [566, 243] width 1133 height 524
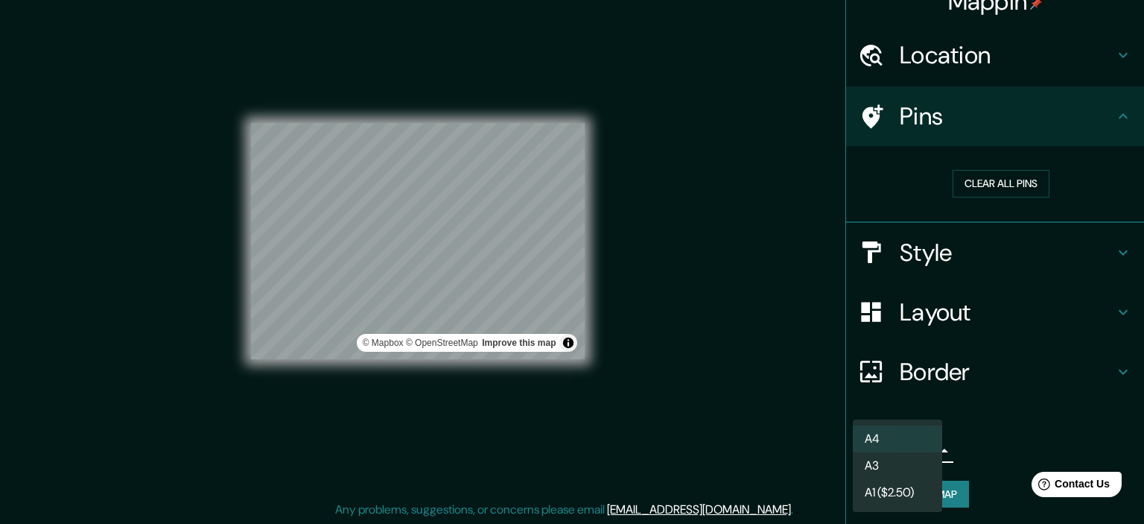
click at [913, 464] on li "A3" at bounding box center [897, 465] width 89 height 27
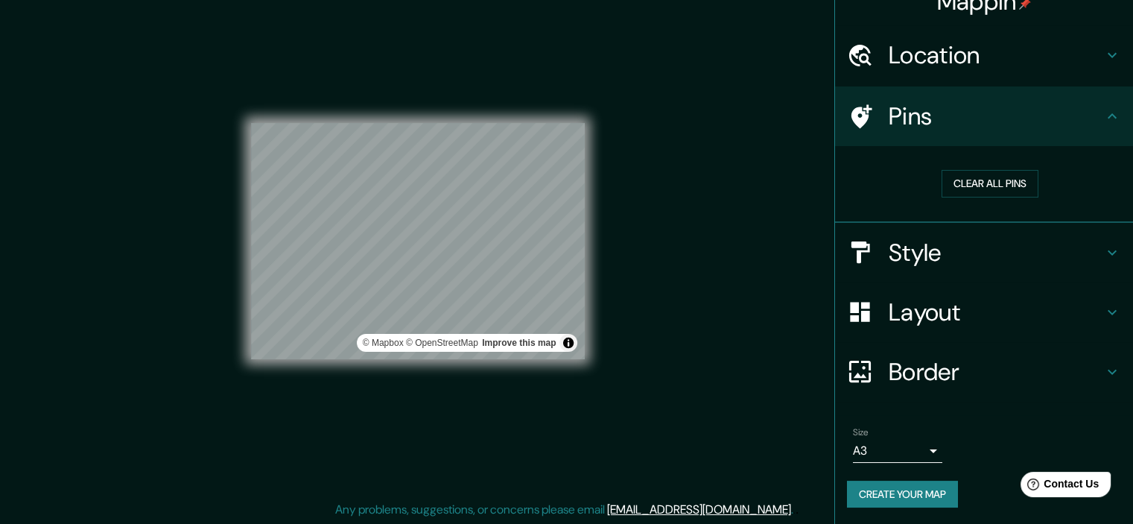
click at [991, 258] on h4 "Style" at bounding box center [996, 253] width 215 height 30
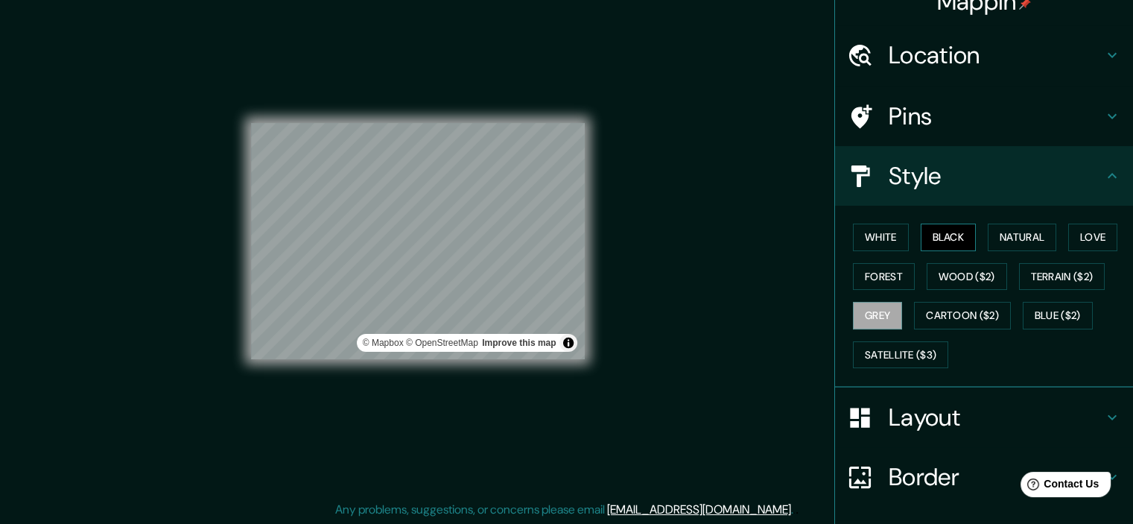
click at [940, 241] on button "Black" at bounding box center [949, 237] width 56 height 28
click at [886, 304] on button "Grey" at bounding box center [877, 316] width 49 height 28
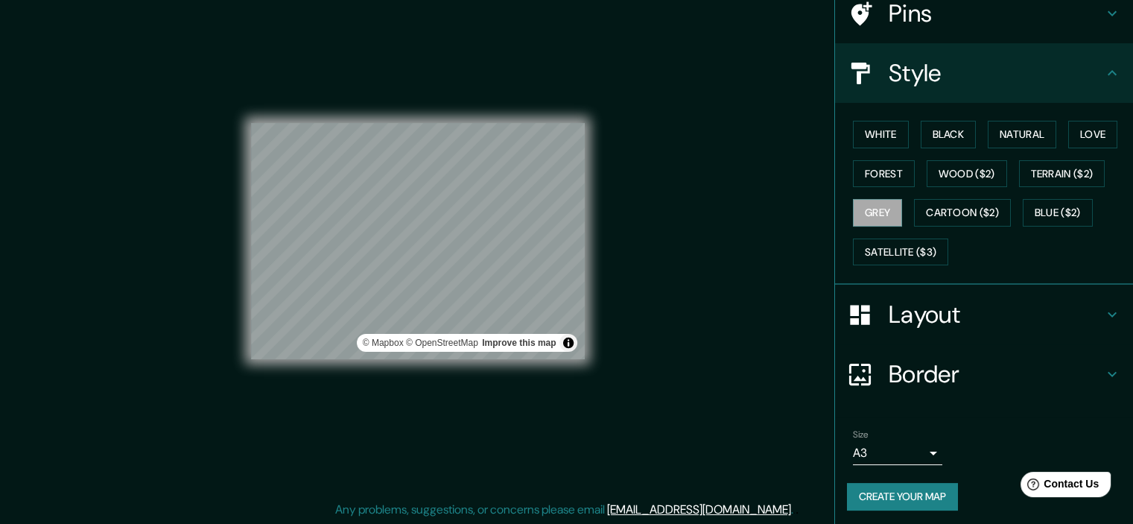
scroll to position [127, 0]
click at [921, 495] on button "Create your map" at bounding box center [902, 495] width 111 height 28
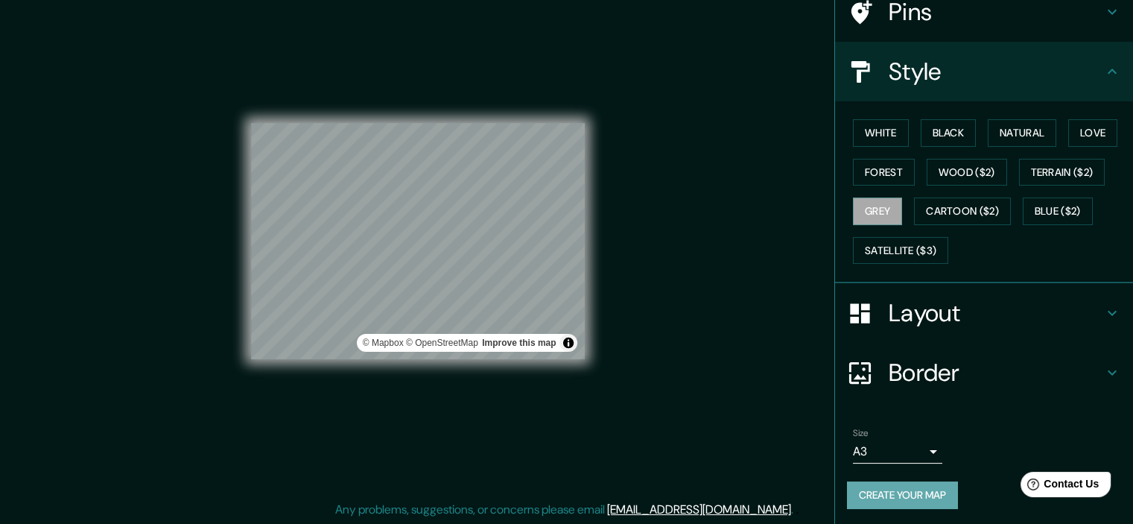
click at [909, 496] on button "Create your map" at bounding box center [902, 495] width 111 height 28
click at [894, 489] on button "Create your map" at bounding box center [902, 495] width 111 height 28
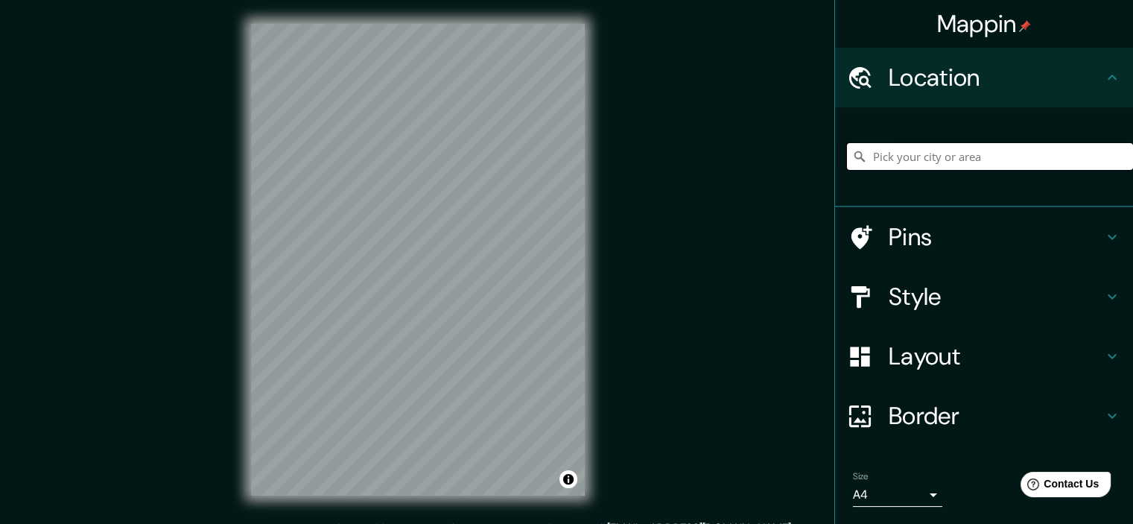
click at [977, 155] on input "Pick your city or area" at bounding box center [990, 156] width 286 height 27
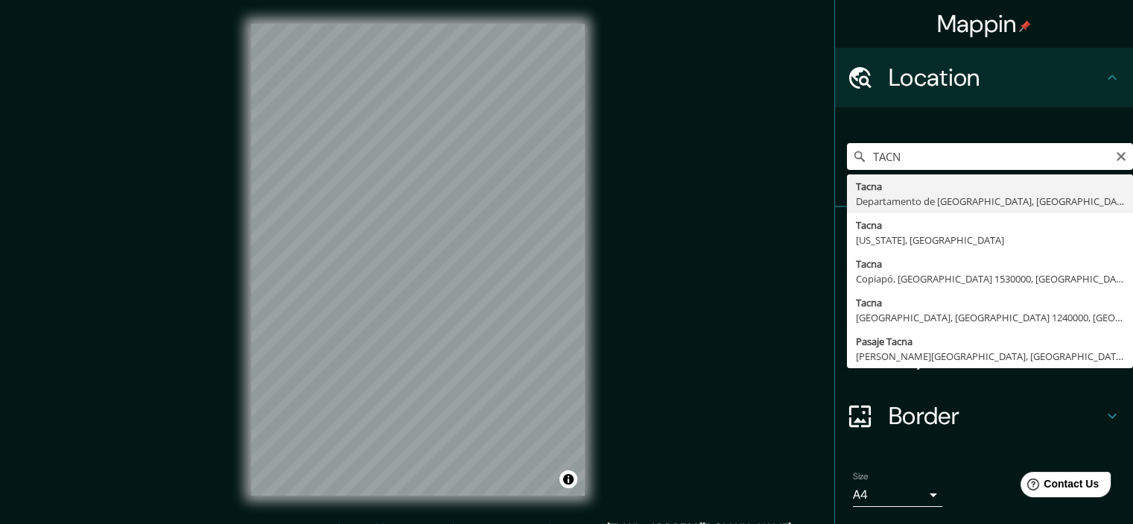
type input "[GEOGRAPHIC_DATA], [GEOGRAPHIC_DATA], [GEOGRAPHIC_DATA]"
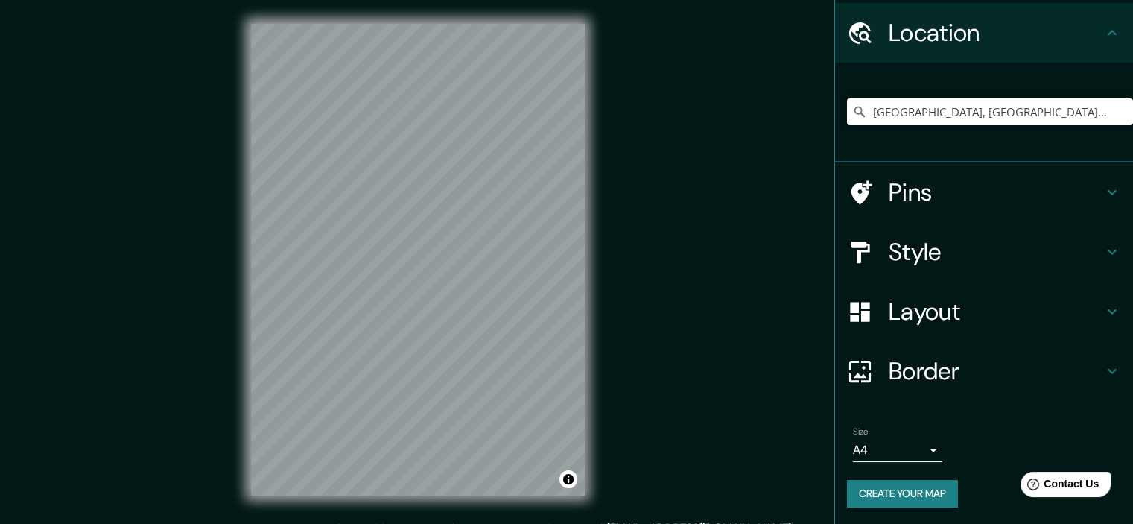
click at [901, 363] on h4 "Border" at bounding box center [996, 371] width 215 height 30
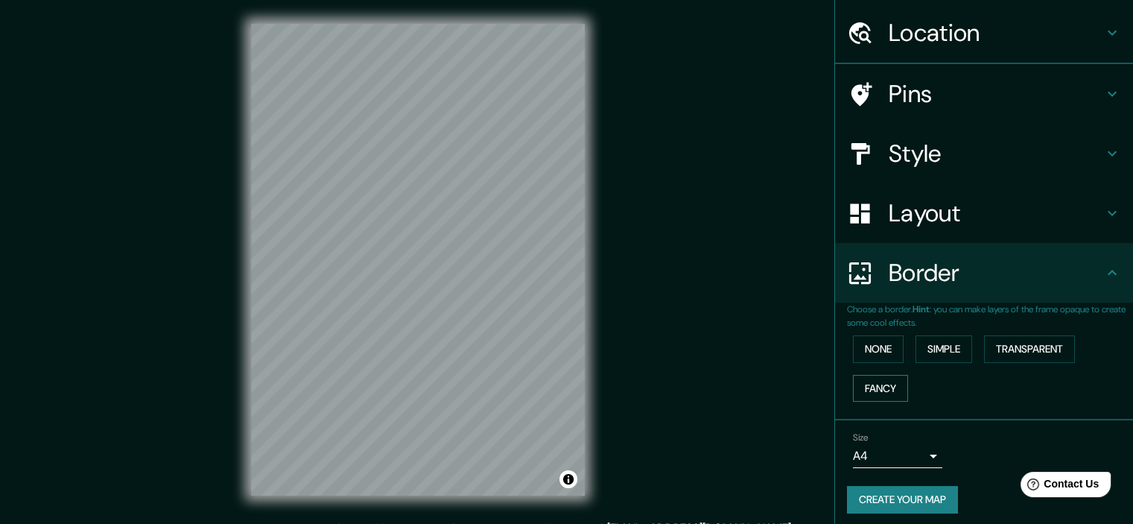
scroll to position [45, 0]
click at [870, 349] on button "None" at bounding box center [878, 349] width 51 height 28
click at [907, 220] on h4 "Layout" at bounding box center [996, 213] width 215 height 30
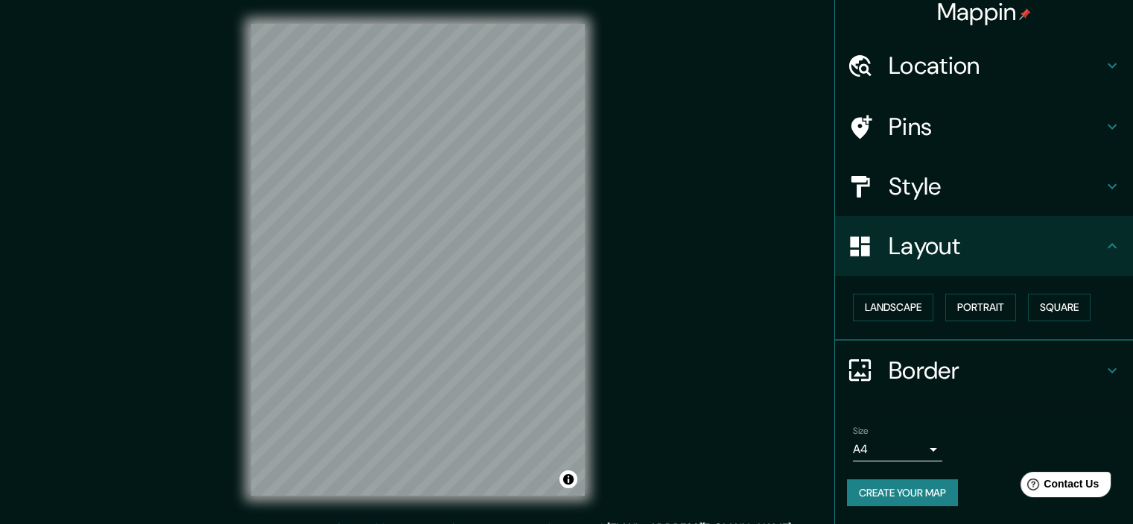
scroll to position [10, 0]
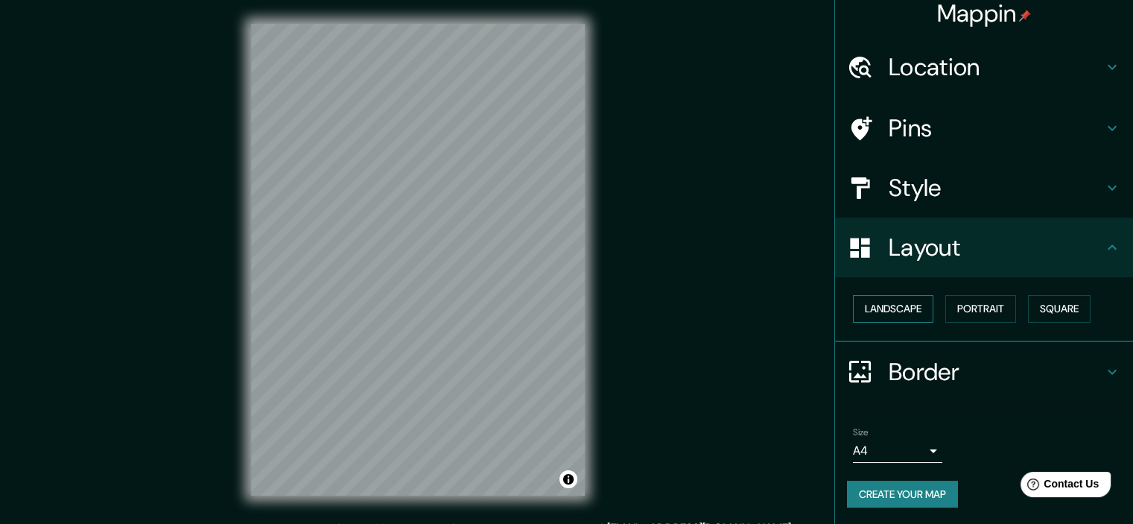
click at [872, 309] on button "Landscape" at bounding box center [893, 309] width 80 height 28
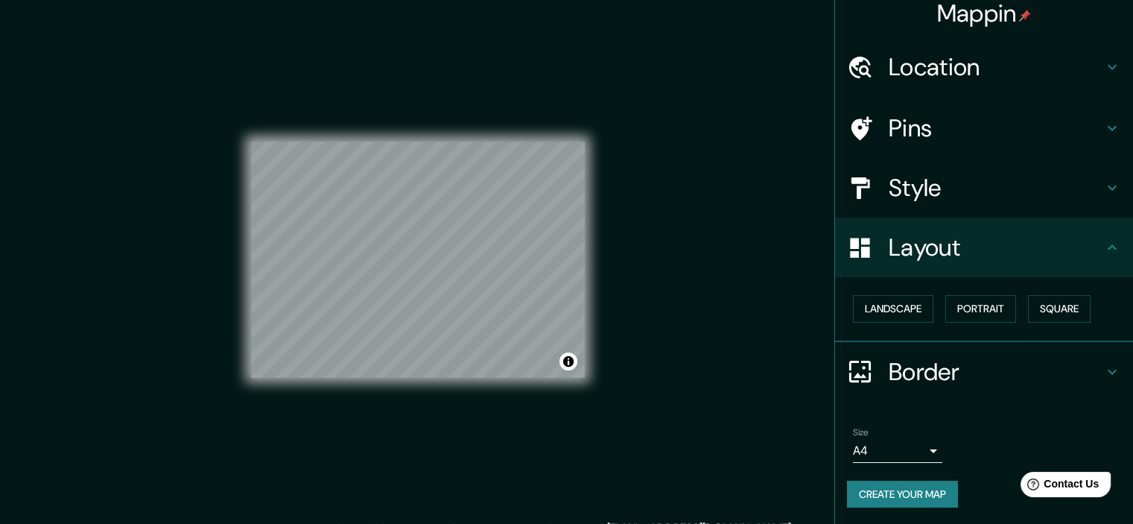
click at [945, 163] on div "Style" at bounding box center [984, 188] width 298 height 60
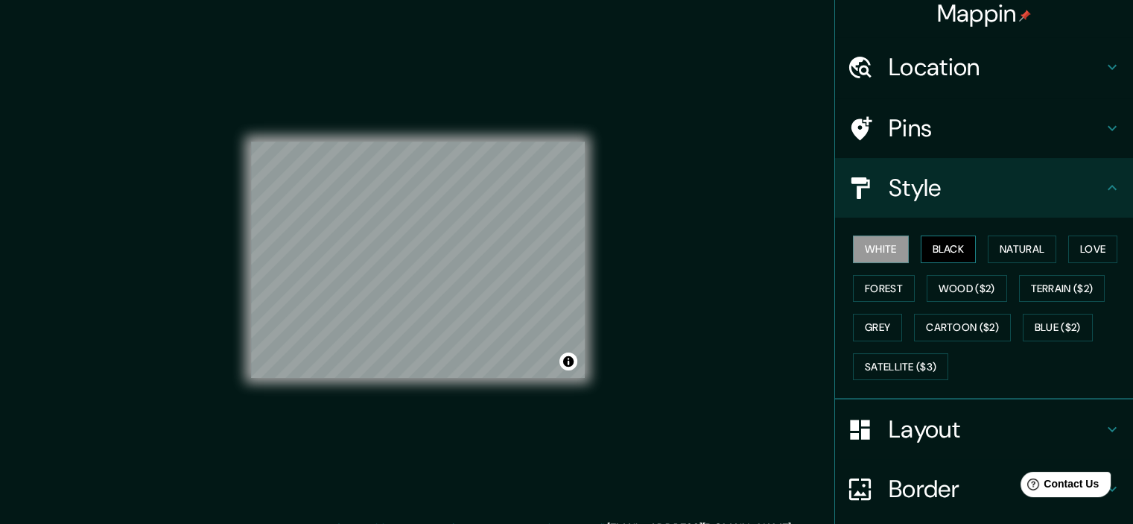
click at [951, 247] on button "Black" at bounding box center [949, 249] width 56 height 28
click at [1003, 256] on button "Natural" at bounding box center [1022, 249] width 69 height 28
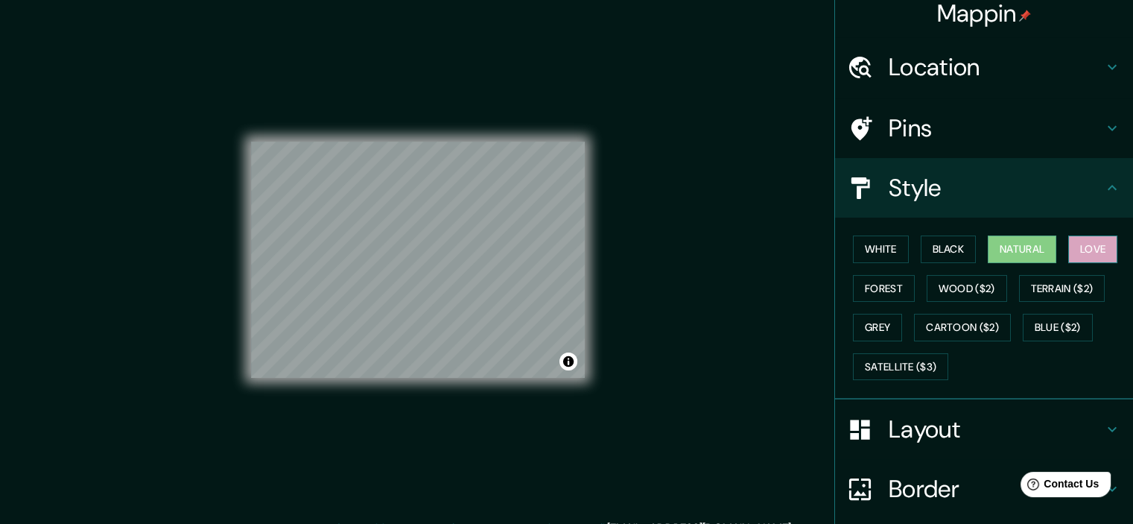
click at [1075, 251] on button "Love" at bounding box center [1092, 249] width 49 height 28
click at [873, 282] on button "Forest" at bounding box center [884, 289] width 62 height 28
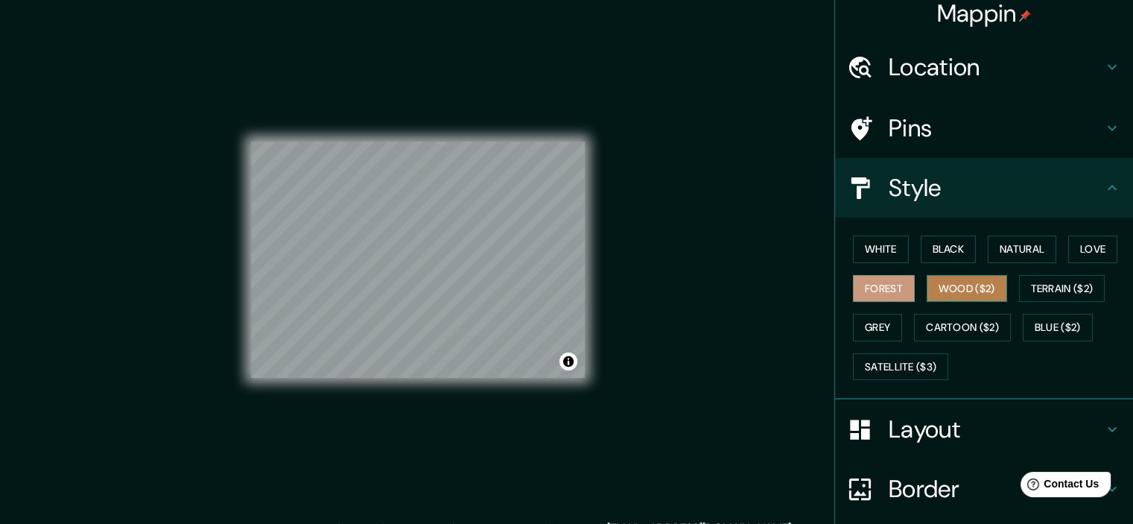
click at [945, 279] on button "Wood ($2)" at bounding box center [967, 289] width 80 height 28
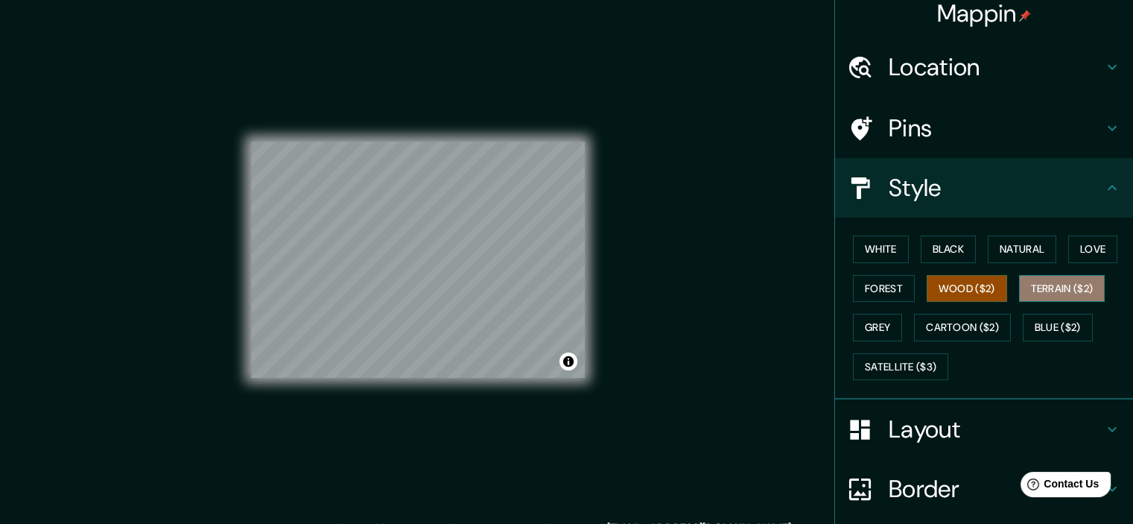
click at [1043, 280] on button "Terrain ($2)" at bounding box center [1062, 289] width 86 height 28
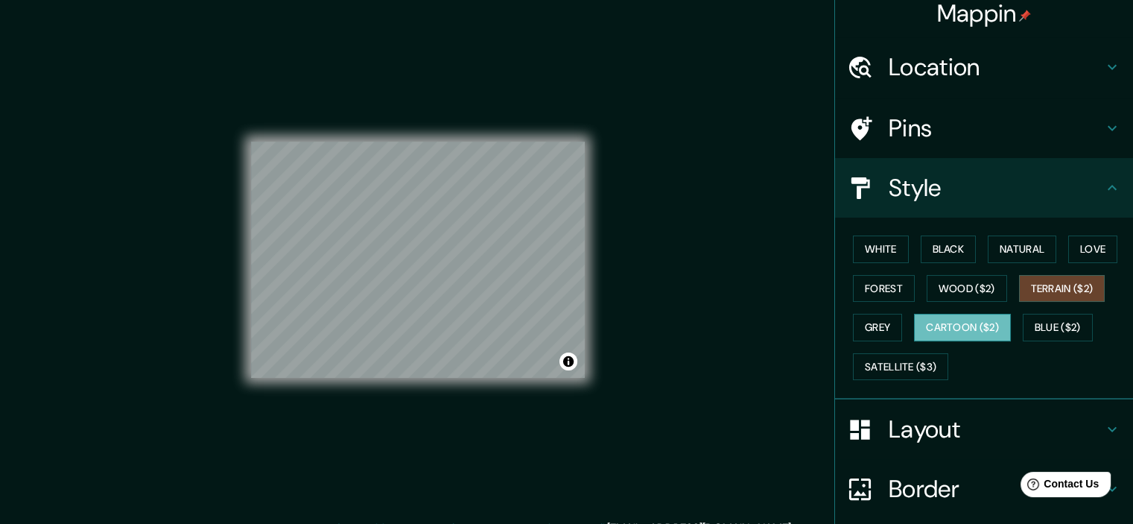
click at [959, 315] on button "Cartoon ($2)" at bounding box center [962, 328] width 97 height 28
click at [863, 320] on button "Grey" at bounding box center [877, 328] width 49 height 28
click at [935, 321] on button "Cartoon ($2)" at bounding box center [962, 328] width 97 height 28
click at [1052, 320] on button "Blue ($2)" at bounding box center [1058, 328] width 70 height 28
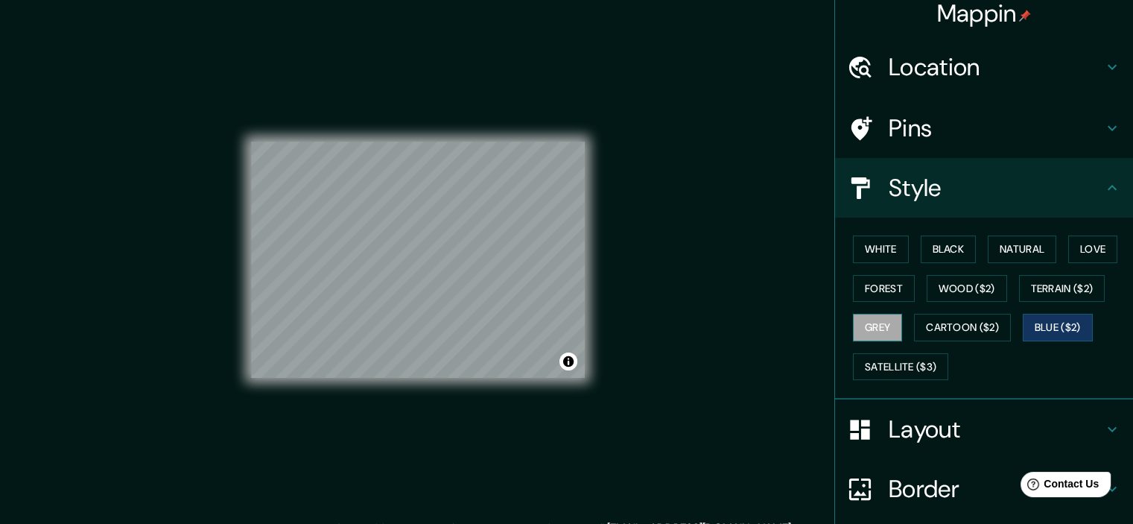
click at [871, 323] on button "Grey" at bounding box center [877, 328] width 49 height 28
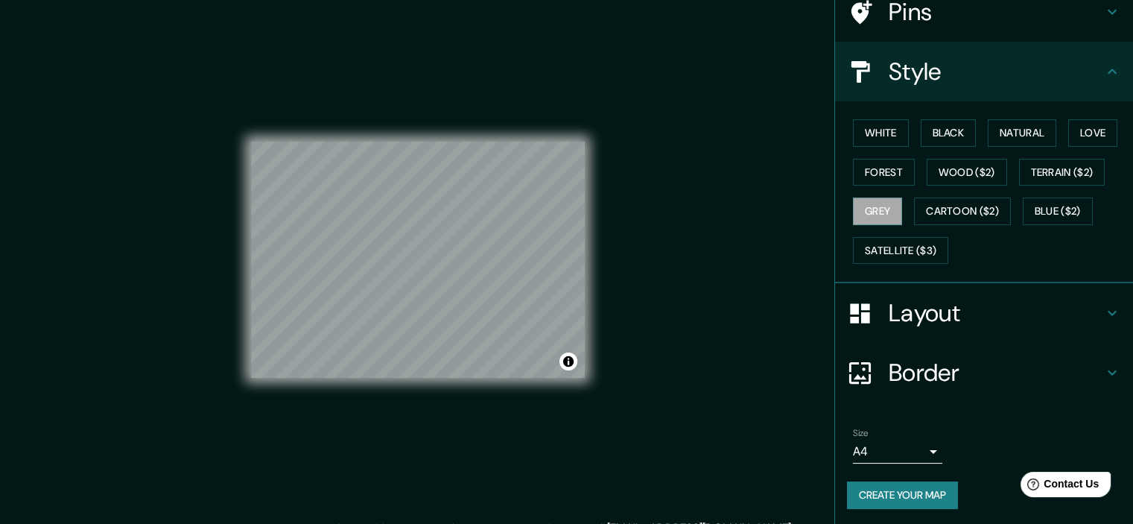
click at [918, 448] on body "Mappin Location [GEOGRAPHIC_DATA], [GEOGRAPHIC_DATA], [GEOGRAPHIC_DATA] Pins St…" at bounding box center [566, 262] width 1133 height 524
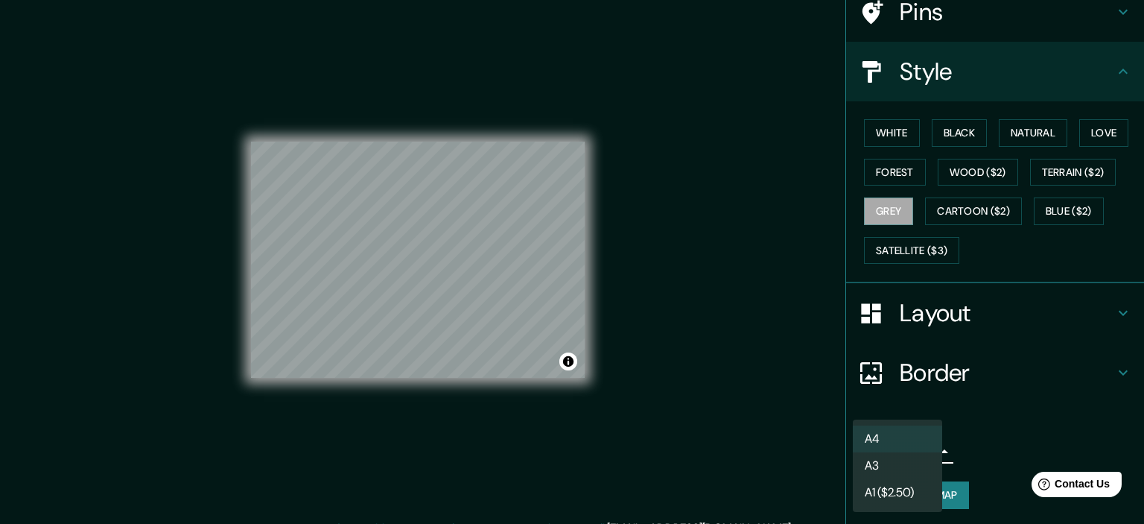
click at [898, 468] on li "A3" at bounding box center [897, 465] width 89 height 27
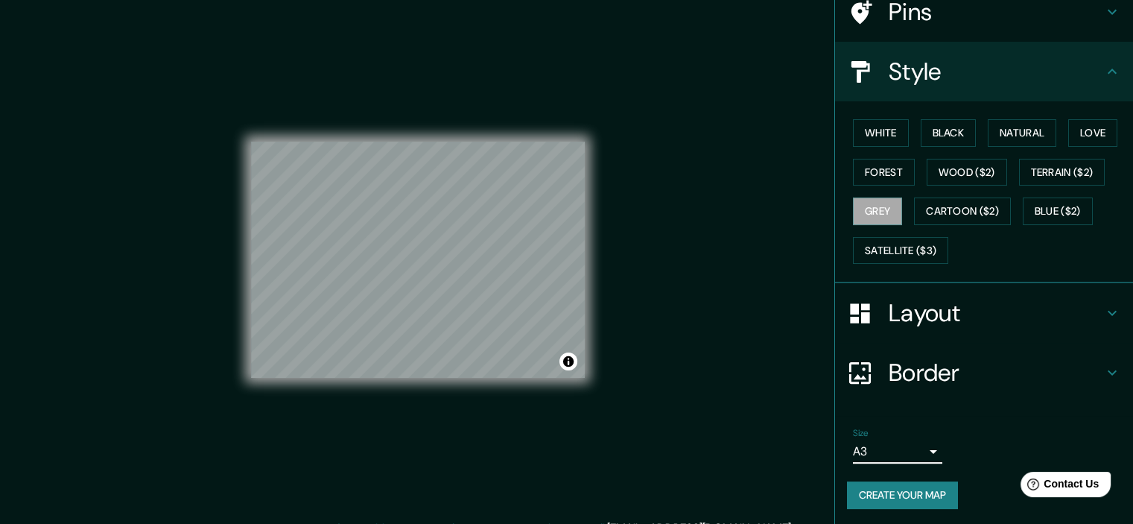
click at [903, 493] on button "Create your map" at bounding box center [902, 495] width 111 height 28
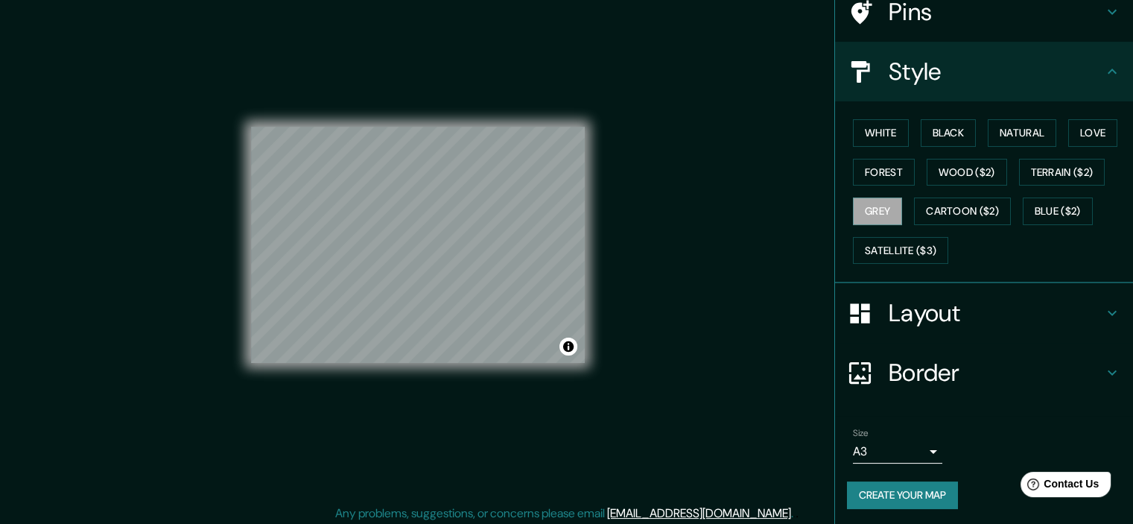
scroll to position [19, 0]
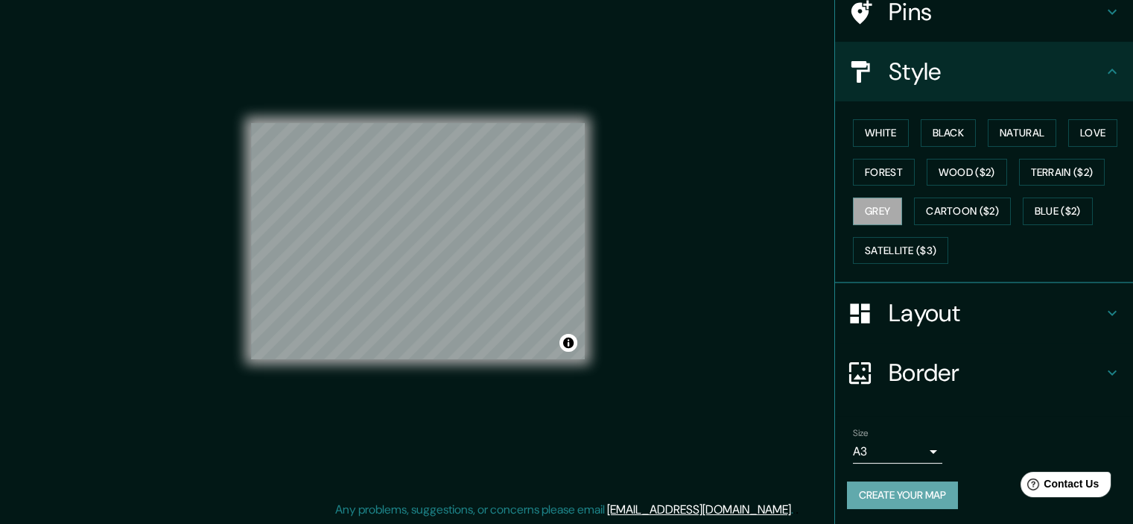
click at [878, 497] on button "Create your map" at bounding box center [902, 495] width 111 height 28
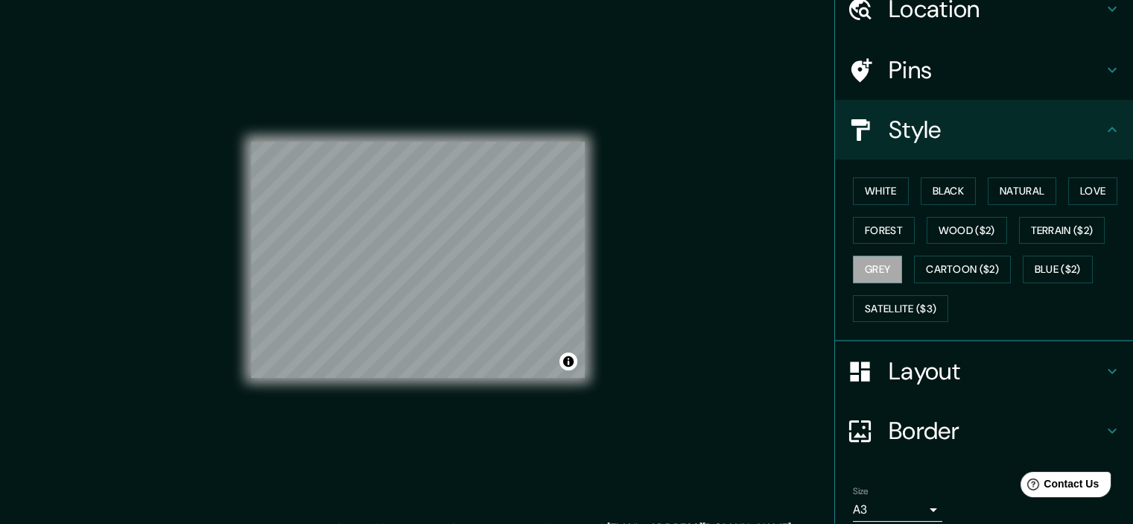
scroll to position [127, 0]
